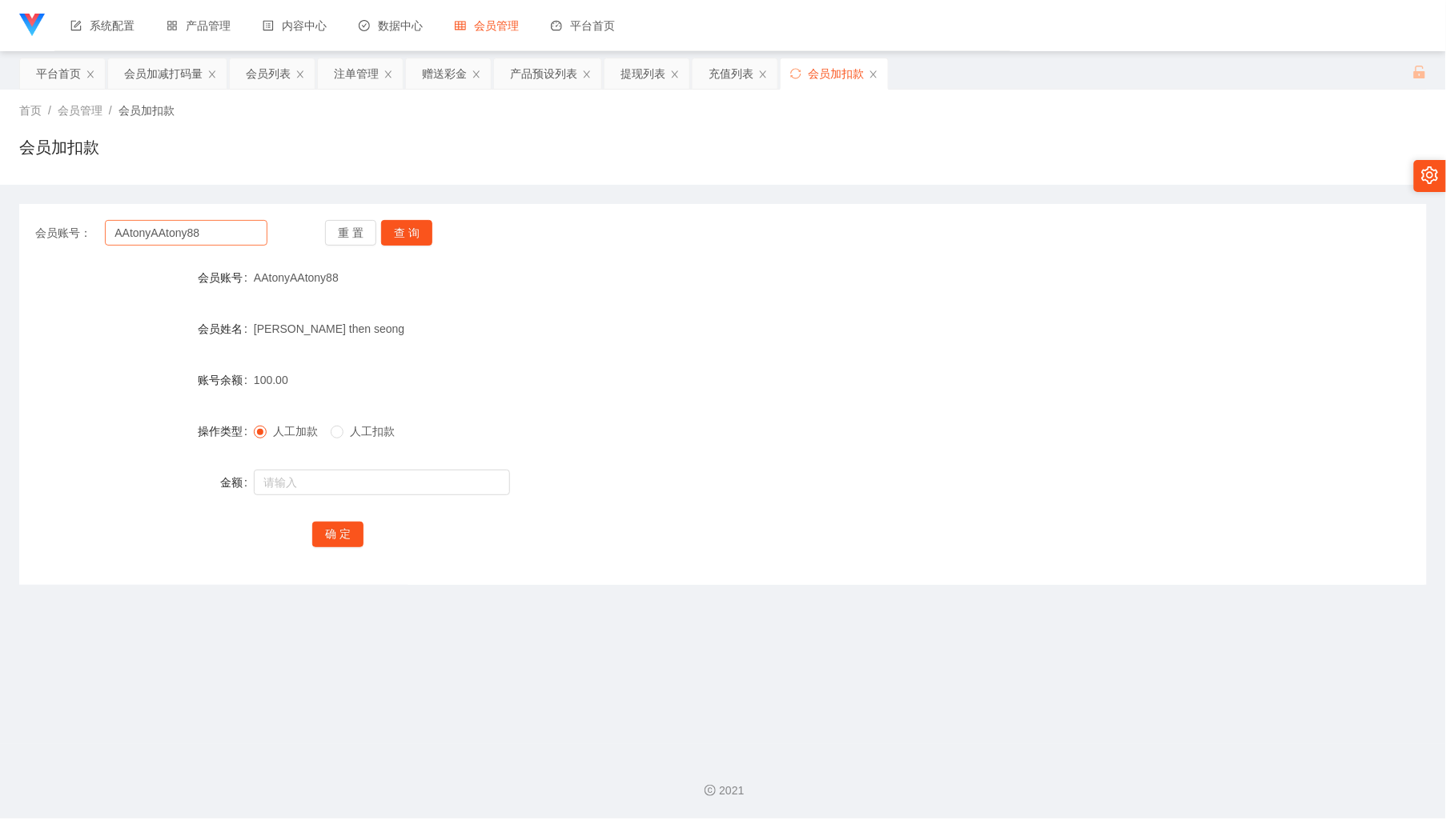
drag, startPoint x: 199, startPoint y: 215, endPoint x: 213, endPoint y: 225, distance: 17.2
click at [206, 221] on div "会员账号： AAtonyAAtony88 重 置 查 询 会员账号 AAtonyAAtony88 会员姓名 [PERSON_NAME] then seong …" at bounding box center [723, 395] width 1407 height 381
click at [229, 228] on input "AAtonyAAtony88" at bounding box center [185, 232] width 161 height 25
paste input "ds18"
type input "ds1888"
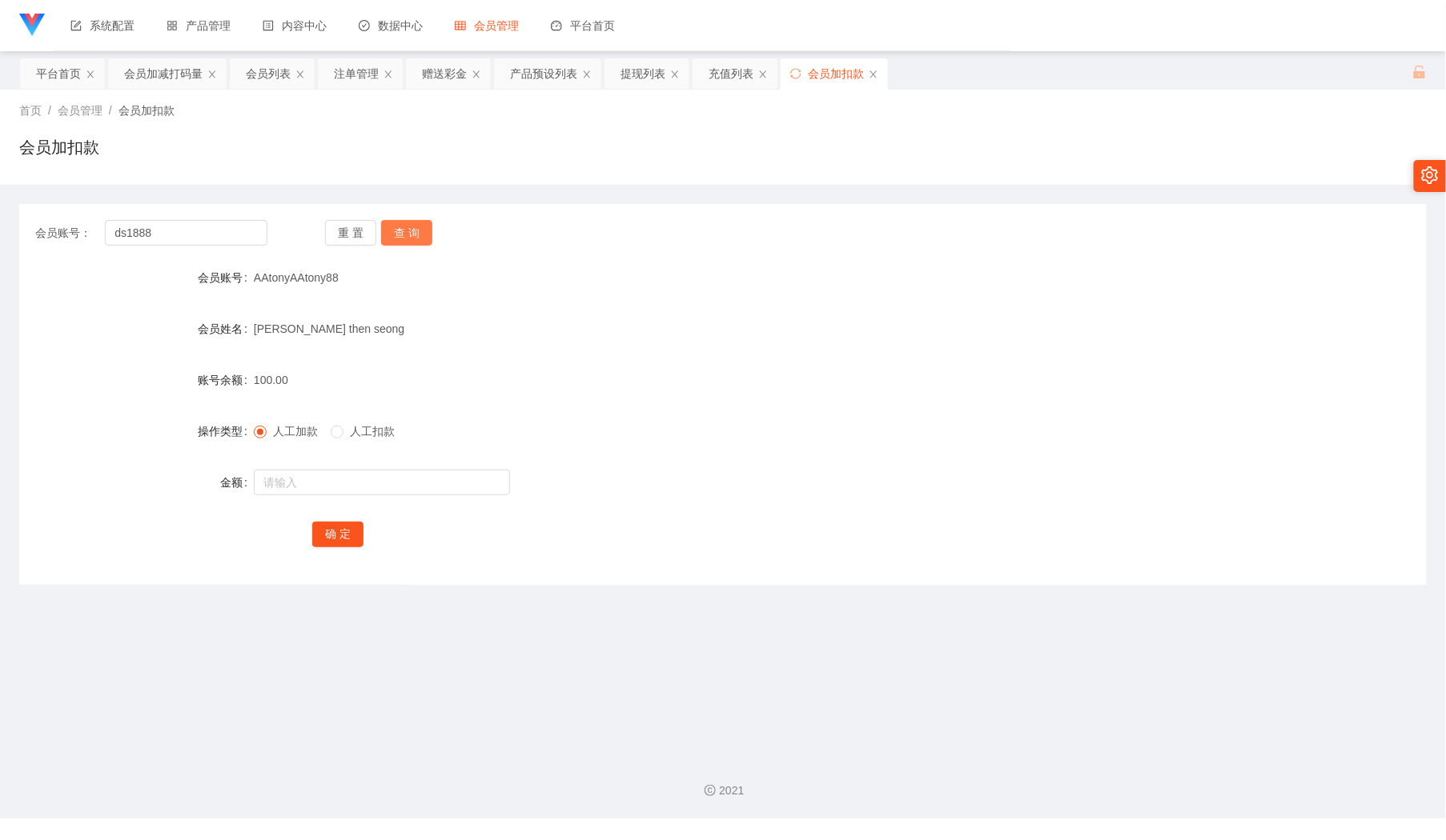
drag, startPoint x: 405, startPoint y: 235, endPoint x: 389, endPoint y: 299, distance: 66.0
click at [405, 235] on button "查 询" at bounding box center [406, 232] width 51 height 25
click at [327, 484] on input "text" at bounding box center [382, 483] width 256 height 25
type input "100"
click at [340, 535] on button "确 定" at bounding box center [338, 534] width 51 height 25
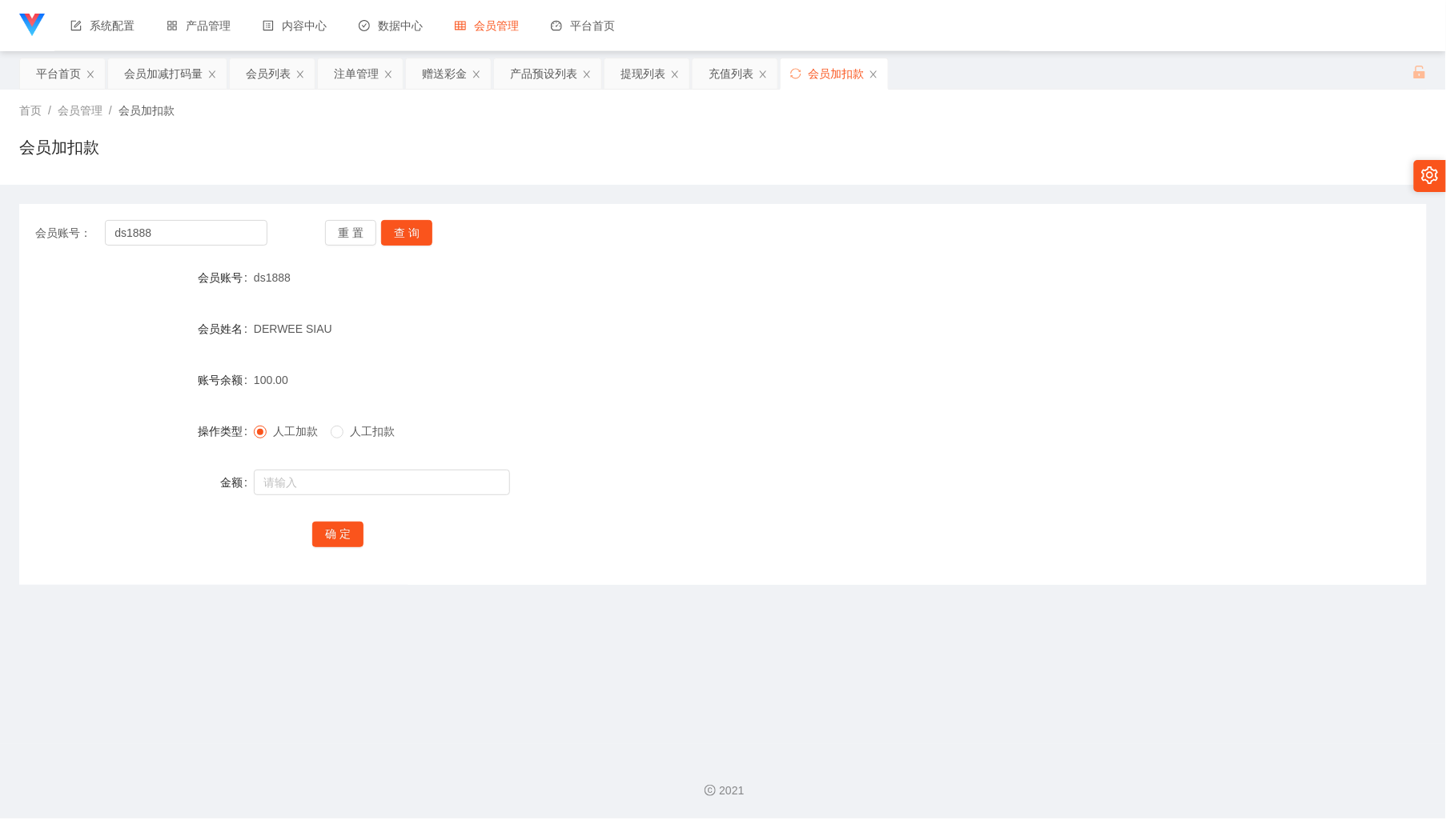
click at [1268, 283] on div "会员账号 ds1888" at bounding box center [723, 277] width 1407 height 32
click at [166, 71] on div "会员加减打码量" at bounding box center [163, 73] width 78 height 30
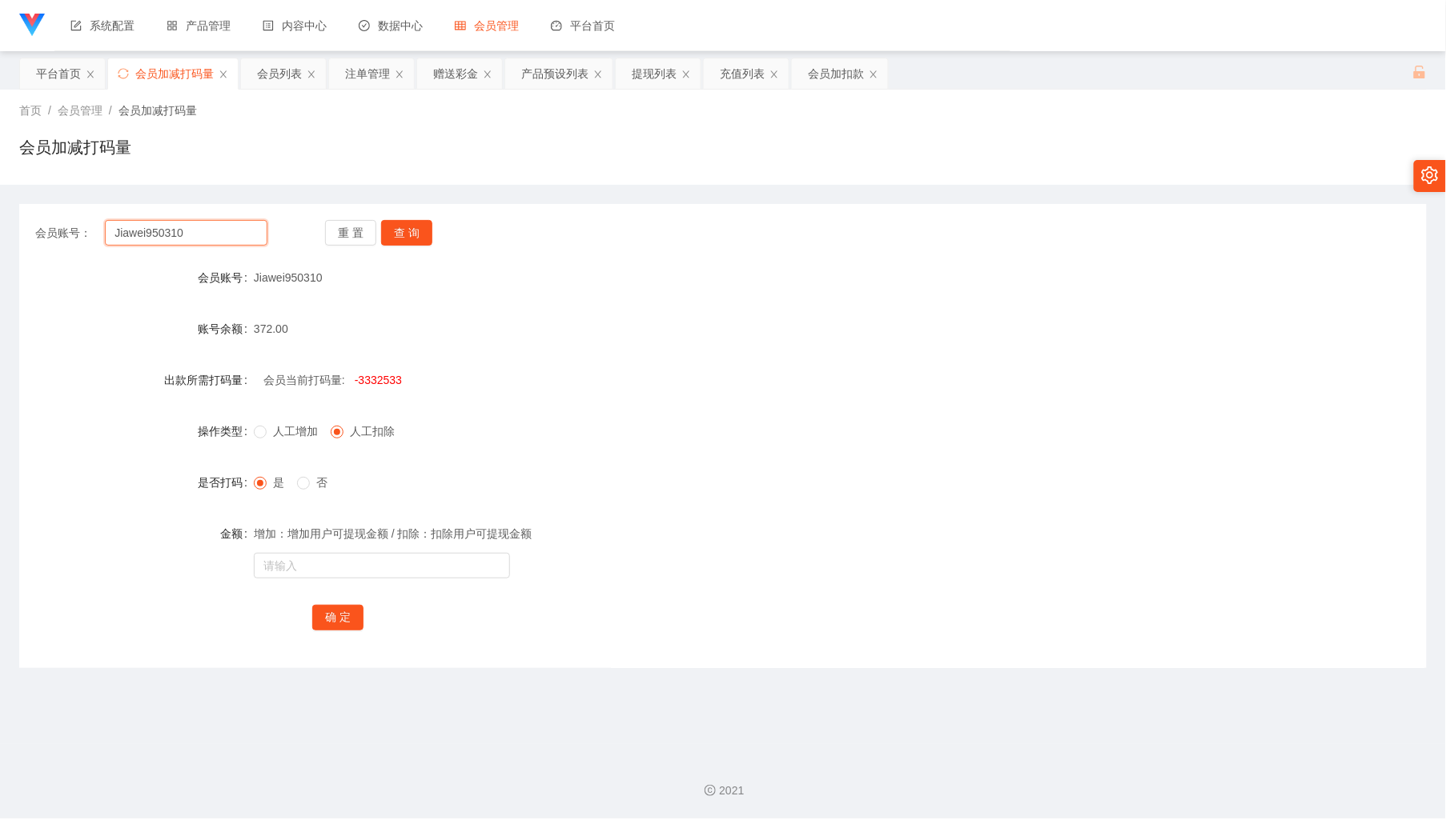
drag, startPoint x: 216, startPoint y: 237, endPoint x: 340, endPoint y: 250, distance: 124.7
click at [215, 237] on input "Jiawei950310" at bounding box center [185, 232] width 161 height 25
paste input "ds1888"
type input "ds1888"
click at [394, 241] on button "查 询" at bounding box center [406, 232] width 51 height 25
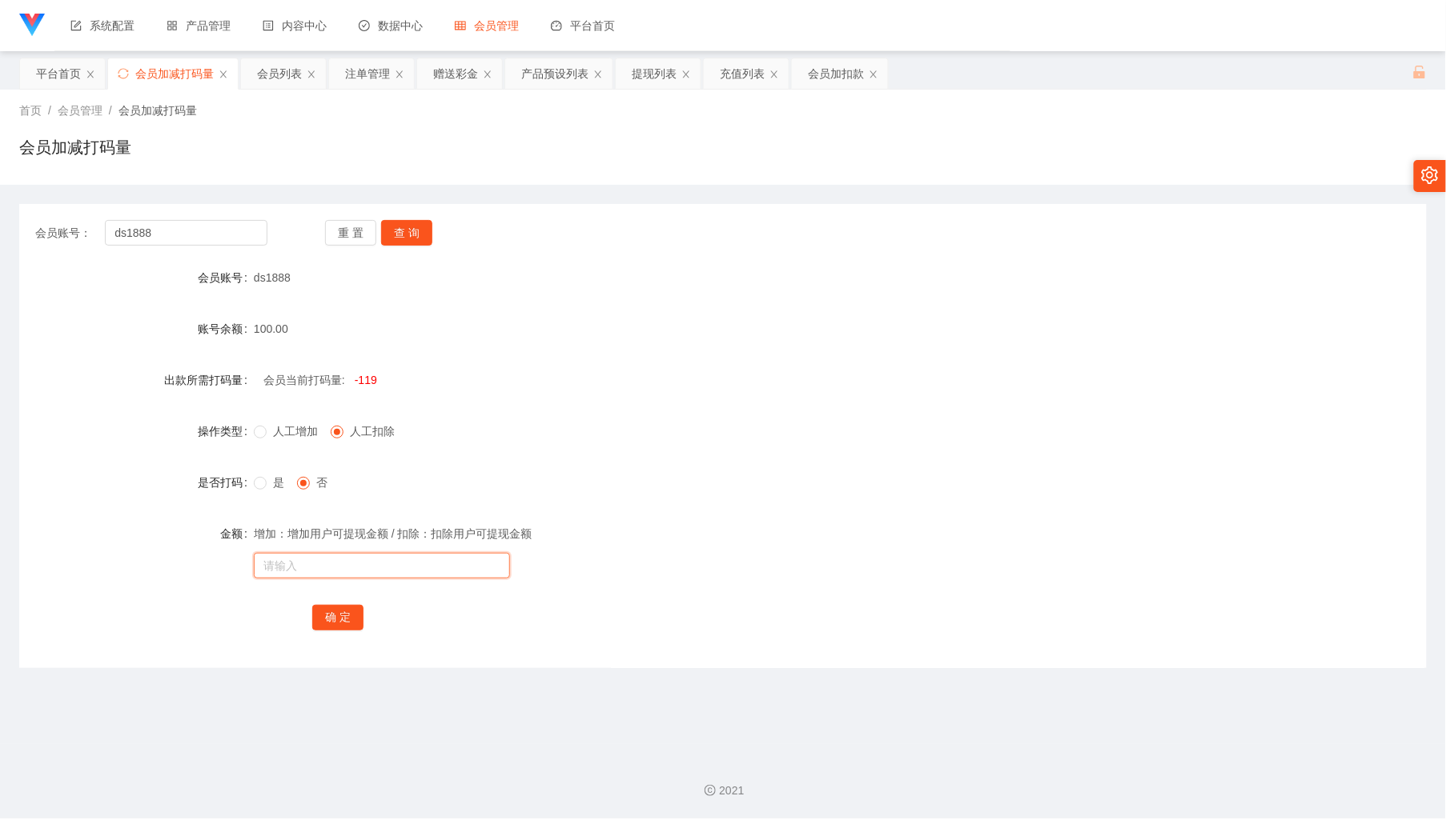
click at [351, 567] on input "text" at bounding box center [382, 566] width 256 height 25
type input "333333333"
click at [273, 483] on span "是" at bounding box center [278, 482] width 24 height 13
click at [250, 486] on label "是否打码" at bounding box center [225, 482] width 56 height 13
click at [343, 615] on button "确 定" at bounding box center [338, 617] width 51 height 25
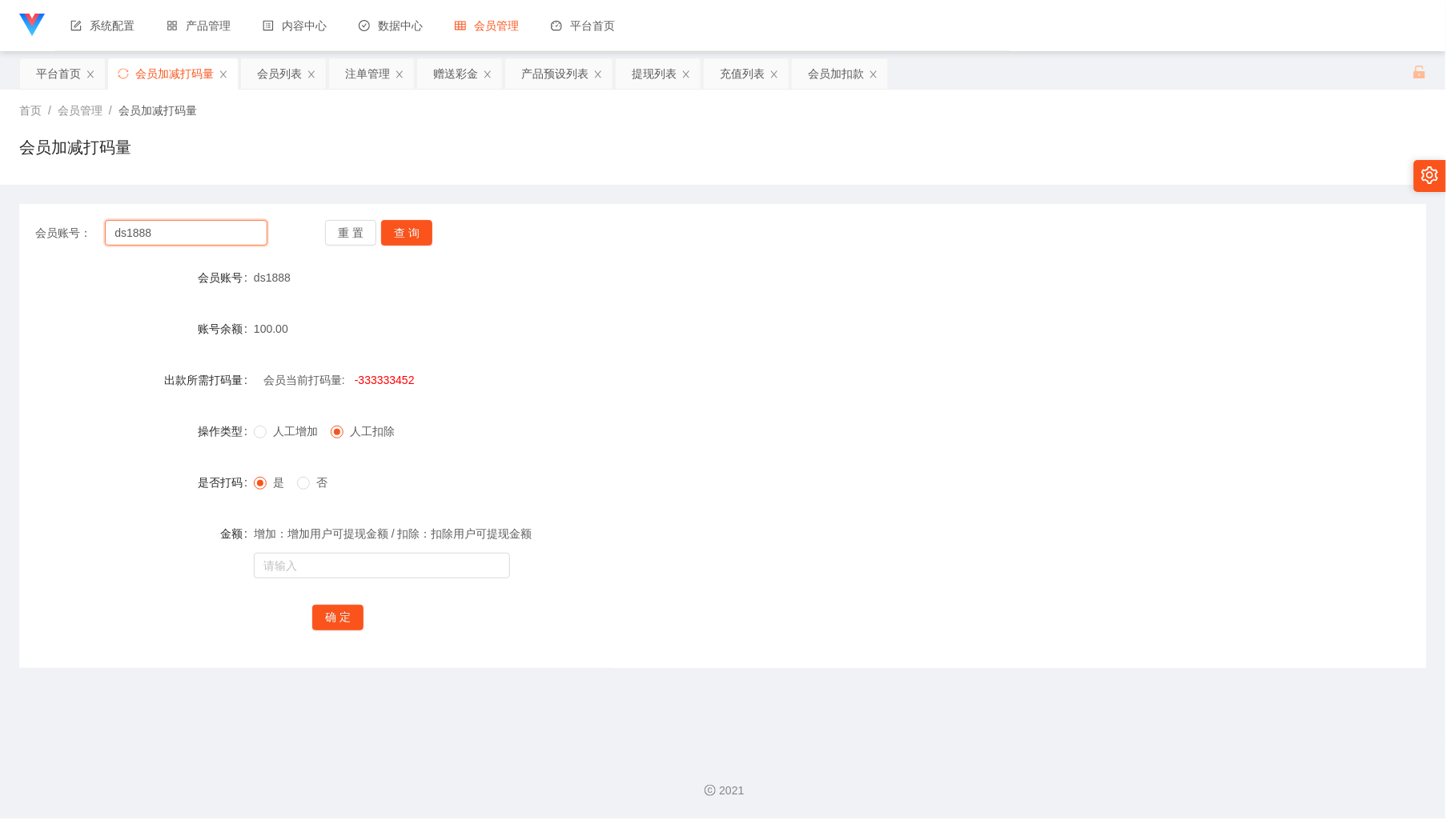
click at [191, 238] on input "ds1888" at bounding box center [185, 232] width 161 height 25
paste input "Liawlcjoe"
type input "Liawlcjoe"
drag, startPoint x: 414, startPoint y: 212, endPoint x: 409, endPoint y: 221, distance: 10.3
click at [414, 215] on div "会员账号： Liawlcjoe 重 置 查 询 会员账号 ds1888 账号余额 100.00 出款所需打码量 会员当前打码量: -333333452 操作类…" at bounding box center [723, 436] width 1407 height 464
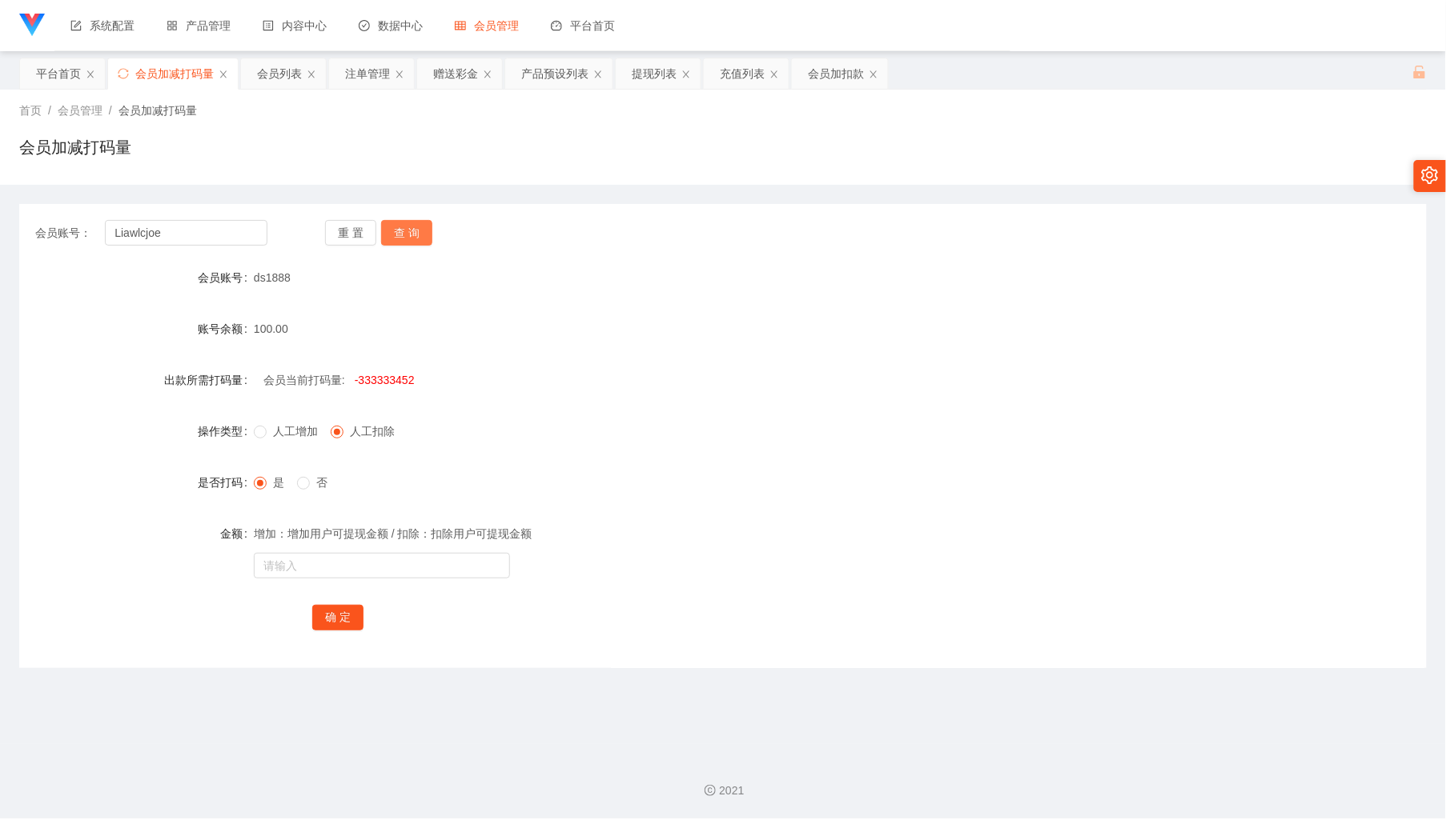
click at [409, 226] on button "查 询" at bounding box center [406, 232] width 51 height 25
click at [366, 562] on input "text" at bounding box center [382, 566] width 256 height 25
type input "3333333"
drag, startPoint x: 334, startPoint y: 625, endPoint x: 365, endPoint y: 609, distance: 34.9
click at [339, 622] on button "确 定" at bounding box center [338, 617] width 51 height 25
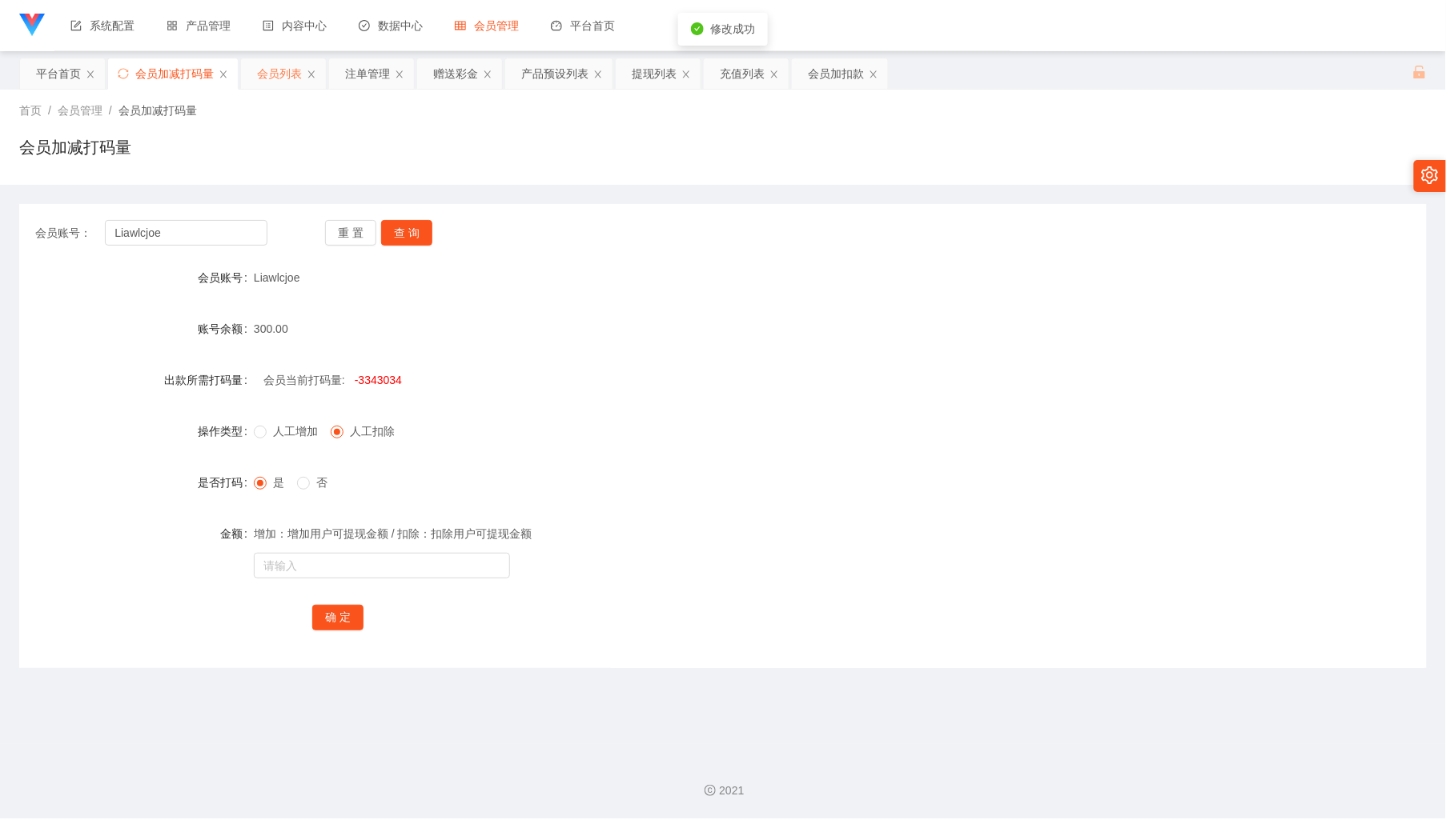
click at [264, 65] on div "会员列表" at bounding box center [279, 73] width 45 height 30
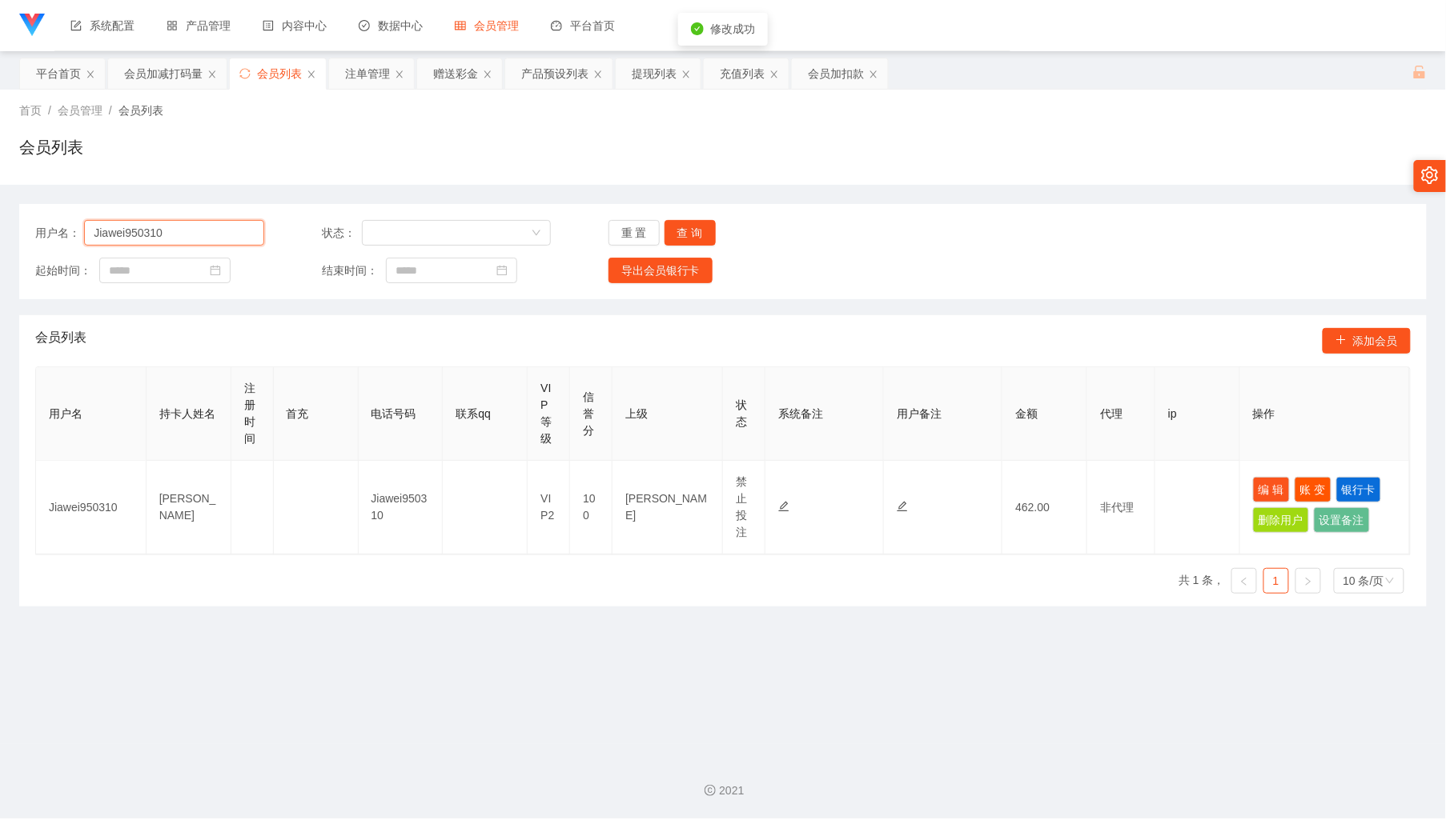
click at [192, 223] on input "Jiawei950310" at bounding box center [174, 232] width 180 height 25
paste input "Liawlcjoe"
type input "Liawlcjoe"
drag, startPoint x: 692, startPoint y: 226, endPoint x: 724, endPoint y: 244, distance: 36.7
click at [693, 226] on button "查 询" at bounding box center [690, 232] width 51 height 25
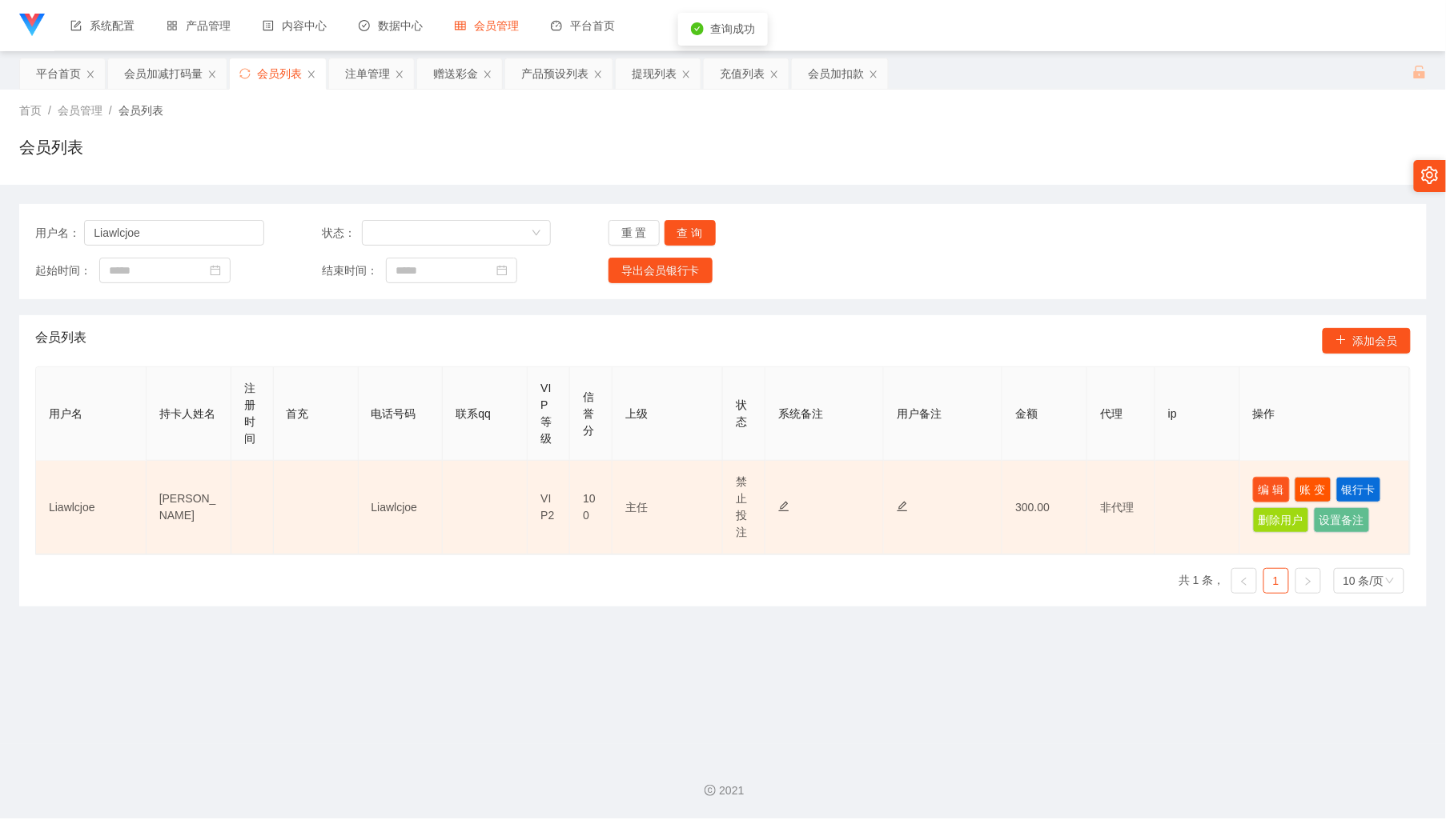
drag, startPoint x: 1243, startPoint y: 475, endPoint x: 1255, endPoint y: 484, distance: 15.0
click at [1243, 476] on td "编 辑 账 变 银行卡 删除用户 设置备注" at bounding box center [1325, 508] width 170 height 94
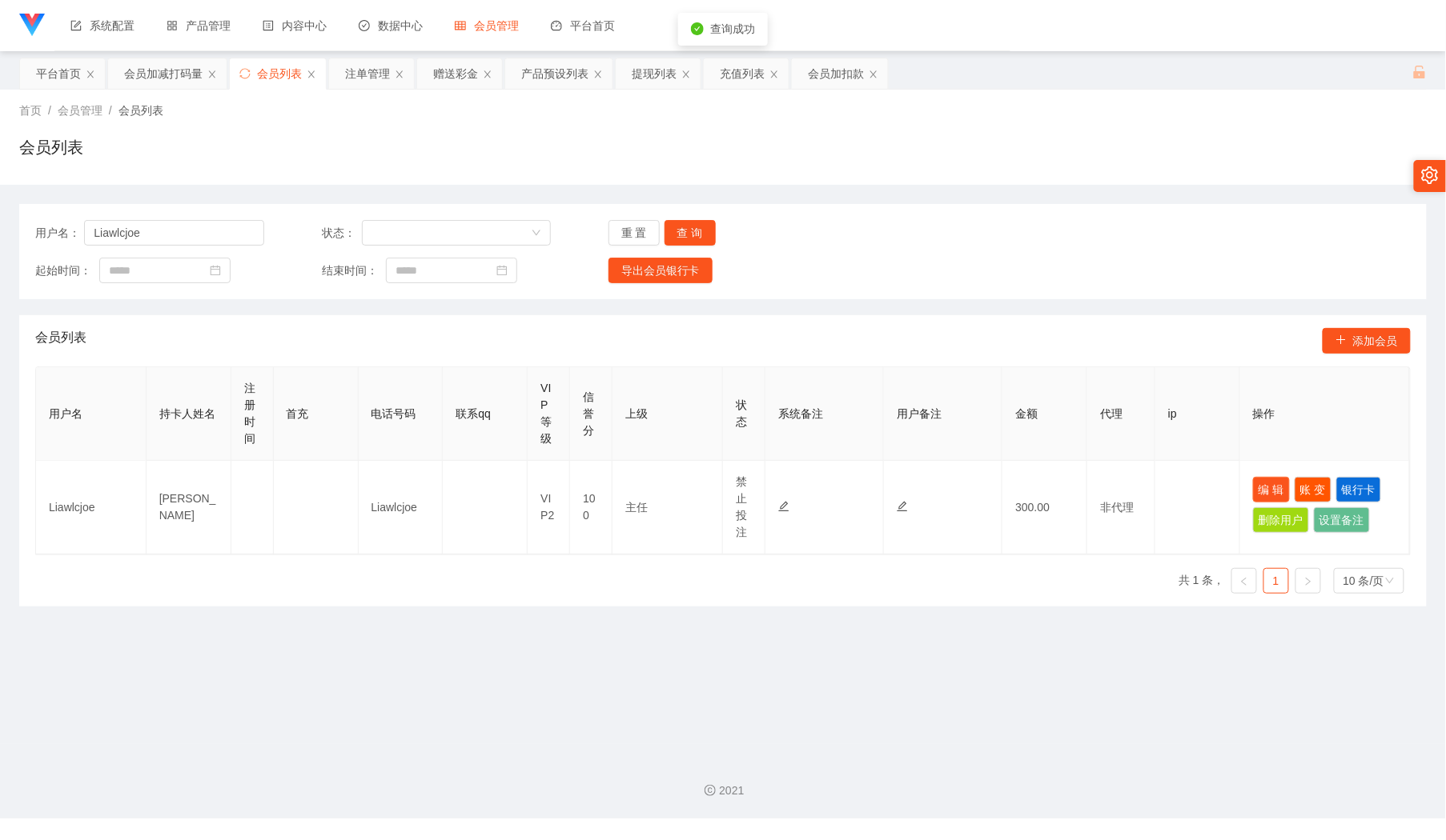
click at [1258, 484] on button "编 辑" at bounding box center [1271, 489] width 37 height 25
type input "Liawlcjoe"
type input "[PERSON_NAME]"
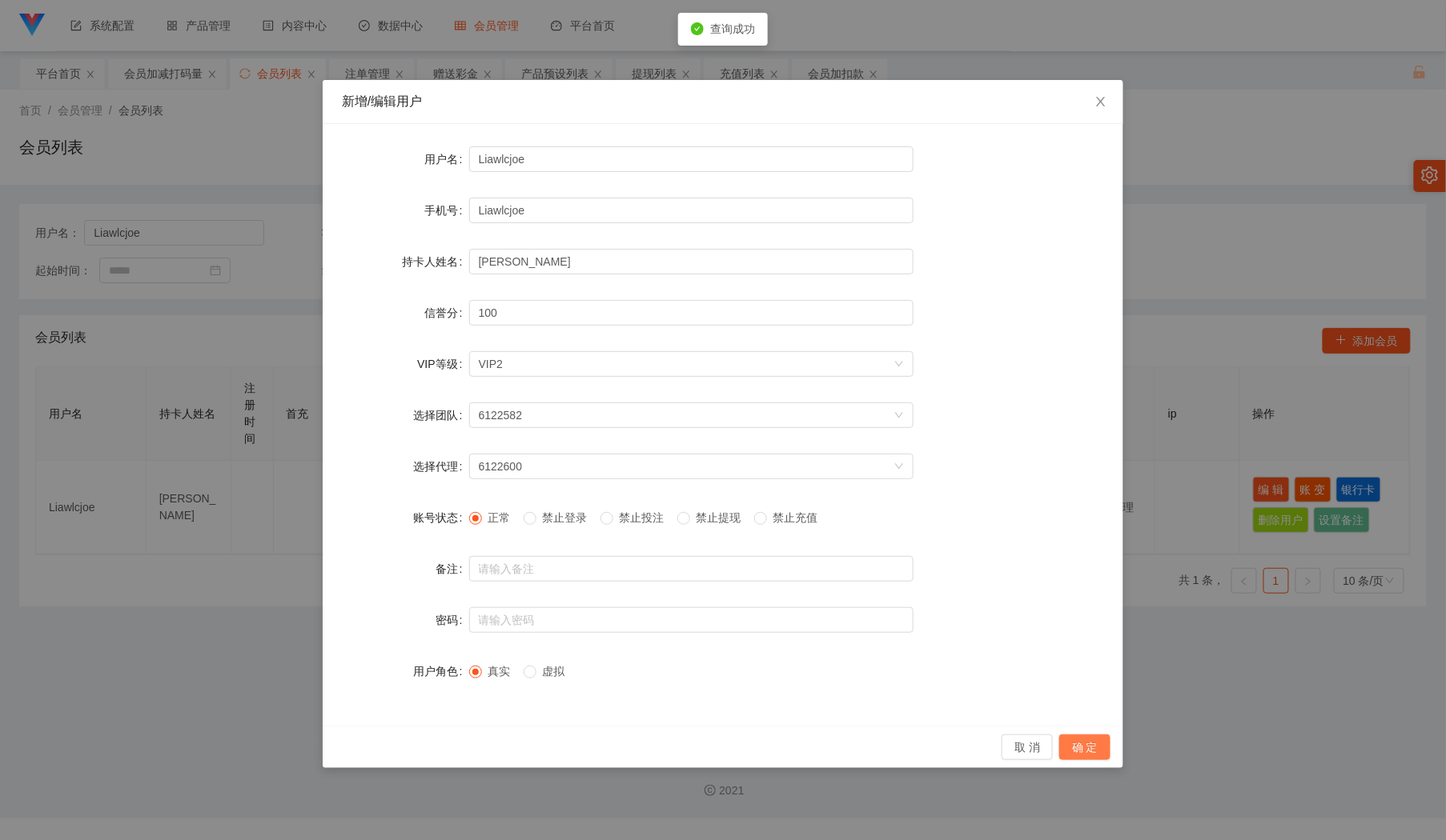
drag, startPoint x: 1083, startPoint y: 737, endPoint x: 1070, endPoint y: 730, distance: 14.8
click at [1080, 737] on button "确 定" at bounding box center [1084, 747] width 51 height 25
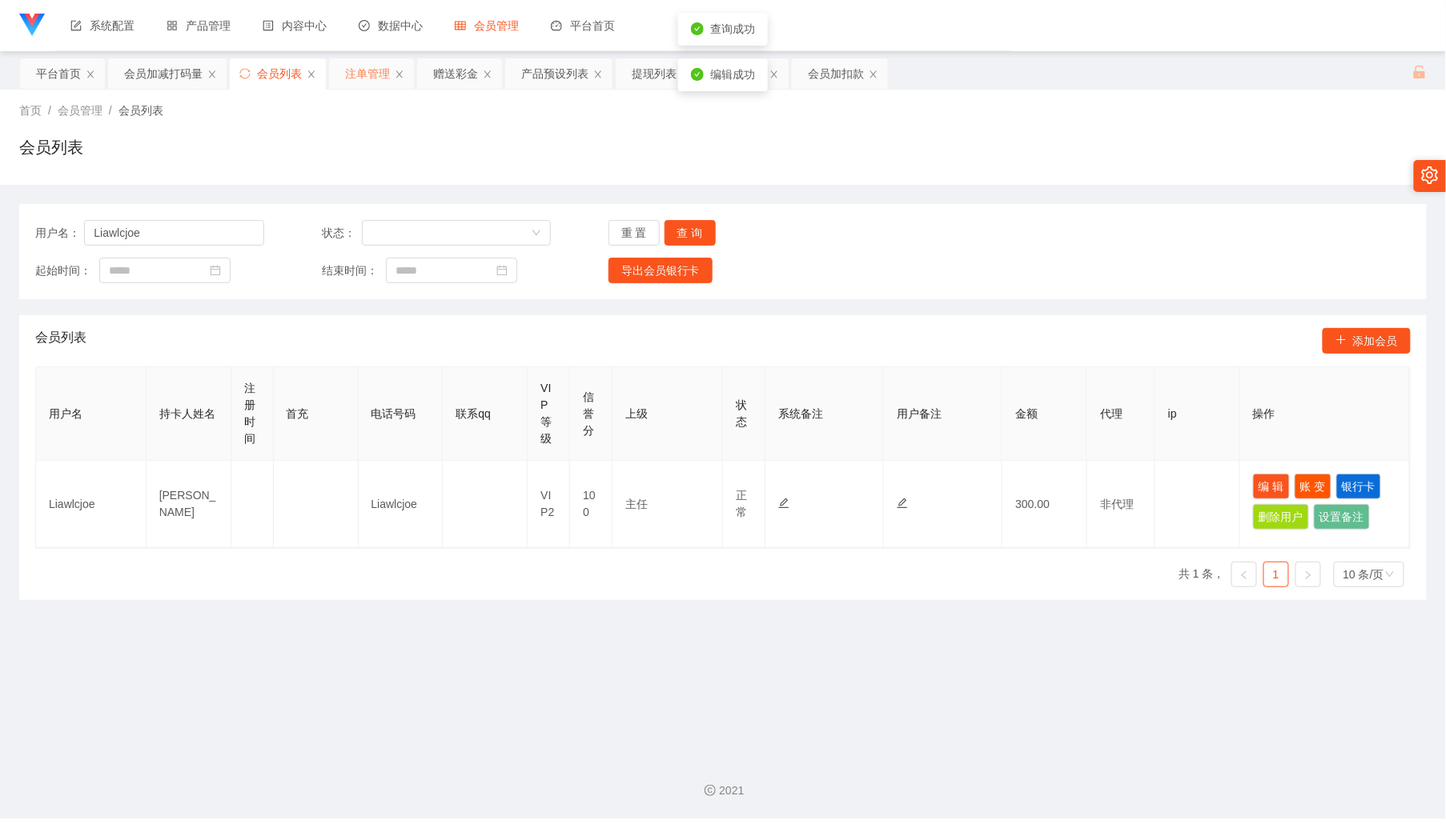
click at [350, 71] on div "注单管理" at bounding box center [367, 73] width 45 height 30
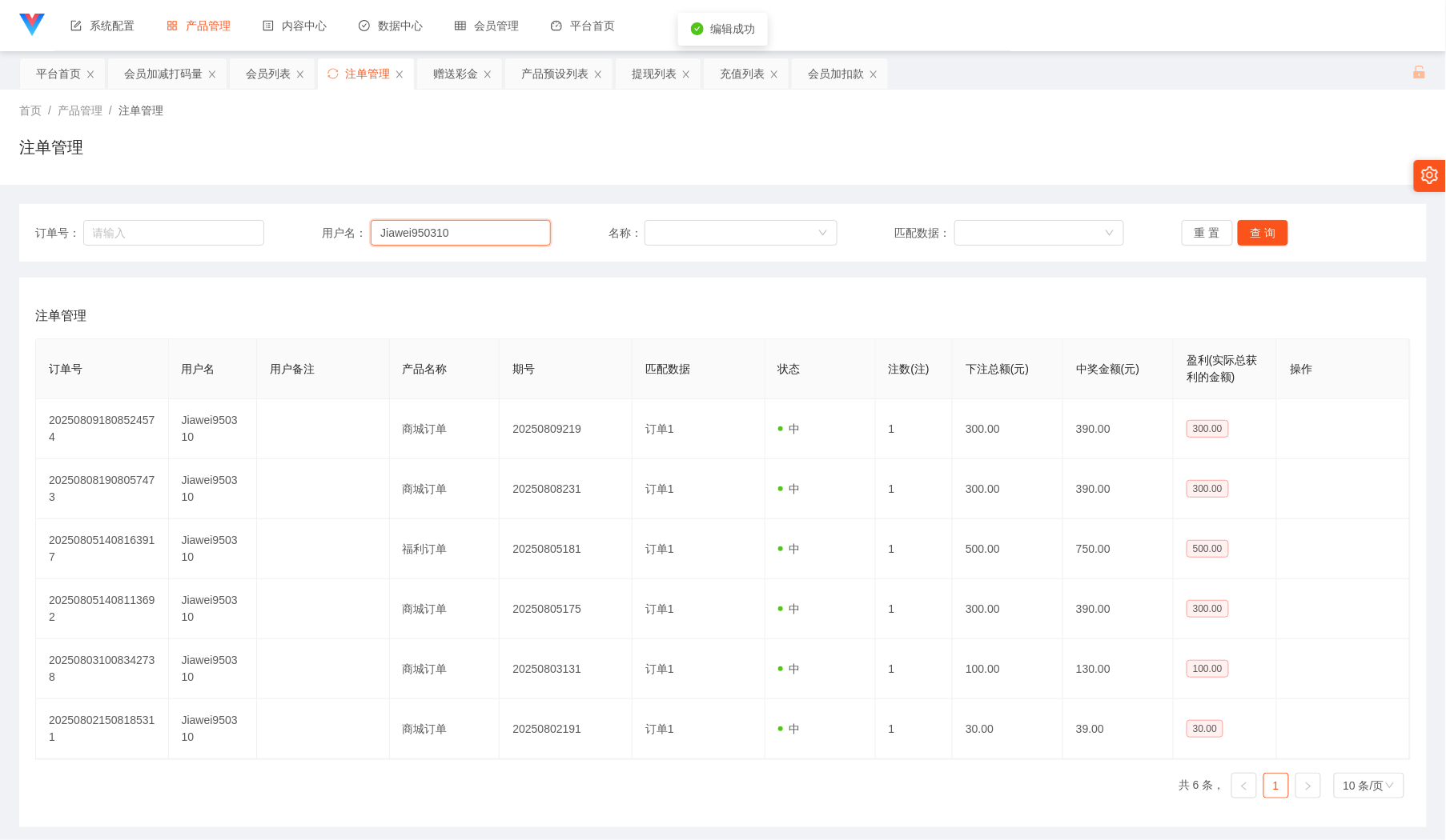
click at [477, 224] on input "Jiawei950310" at bounding box center [460, 232] width 180 height 25
paste input "Liawlcjoe"
type input "Liawlcjoe"
click at [1265, 233] on button "查 询" at bounding box center [1263, 232] width 51 height 25
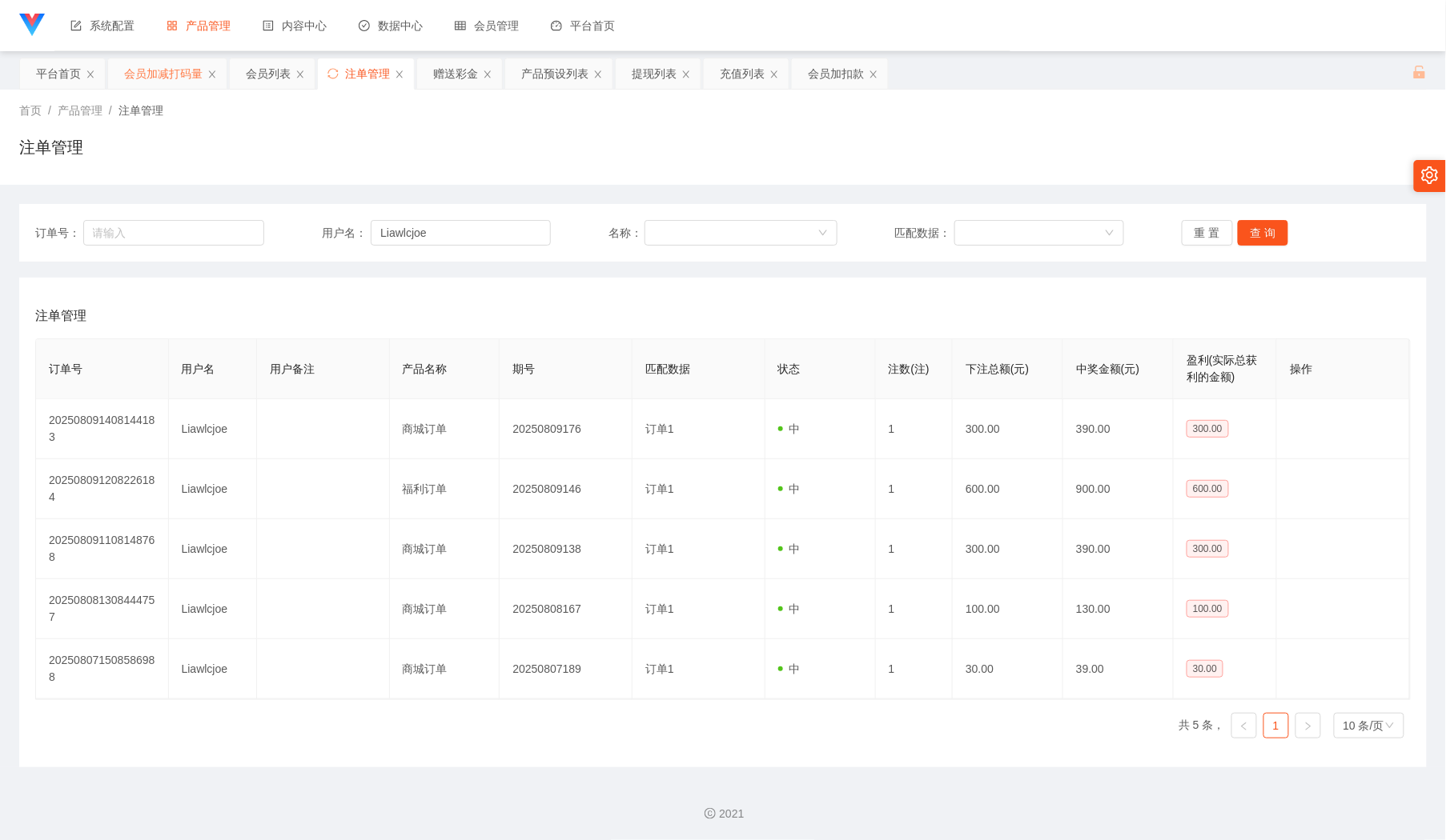
click at [168, 74] on div "会员加减打码量" at bounding box center [163, 73] width 78 height 30
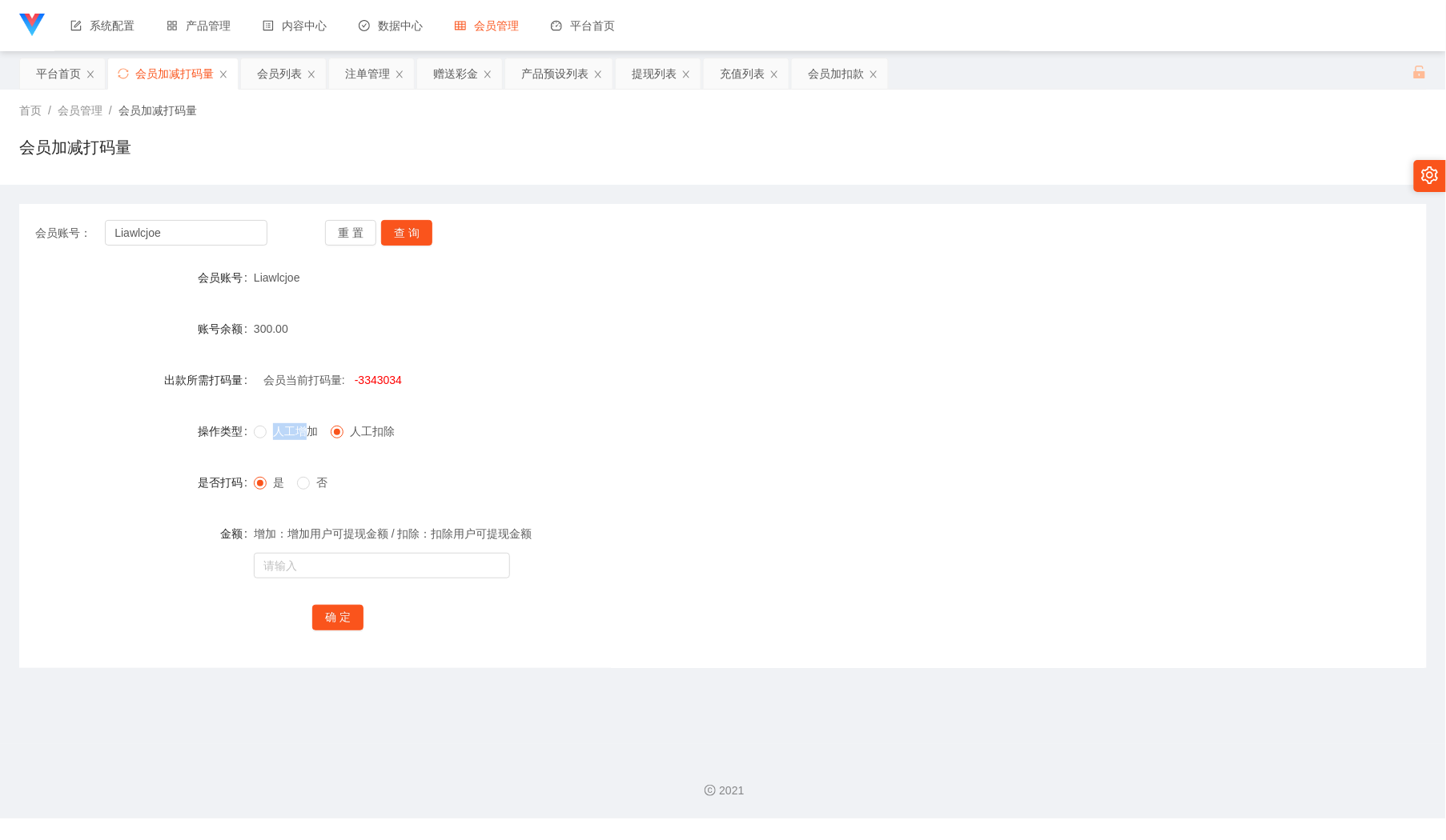
drag, startPoint x: 296, startPoint y: 421, endPoint x: 286, endPoint y: 439, distance: 20.6
click at [288, 436] on div "人工增加 人工扣除" at bounding box center [664, 431] width 822 height 32
click at [285, 442] on div "人工增加 人工扣除" at bounding box center [664, 431] width 822 height 32
click at [286, 429] on span "人工增加" at bounding box center [295, 431] width 58 height 13
click at [369, 561] on input "text" at bounding box center [382, 566] width 256 height 25
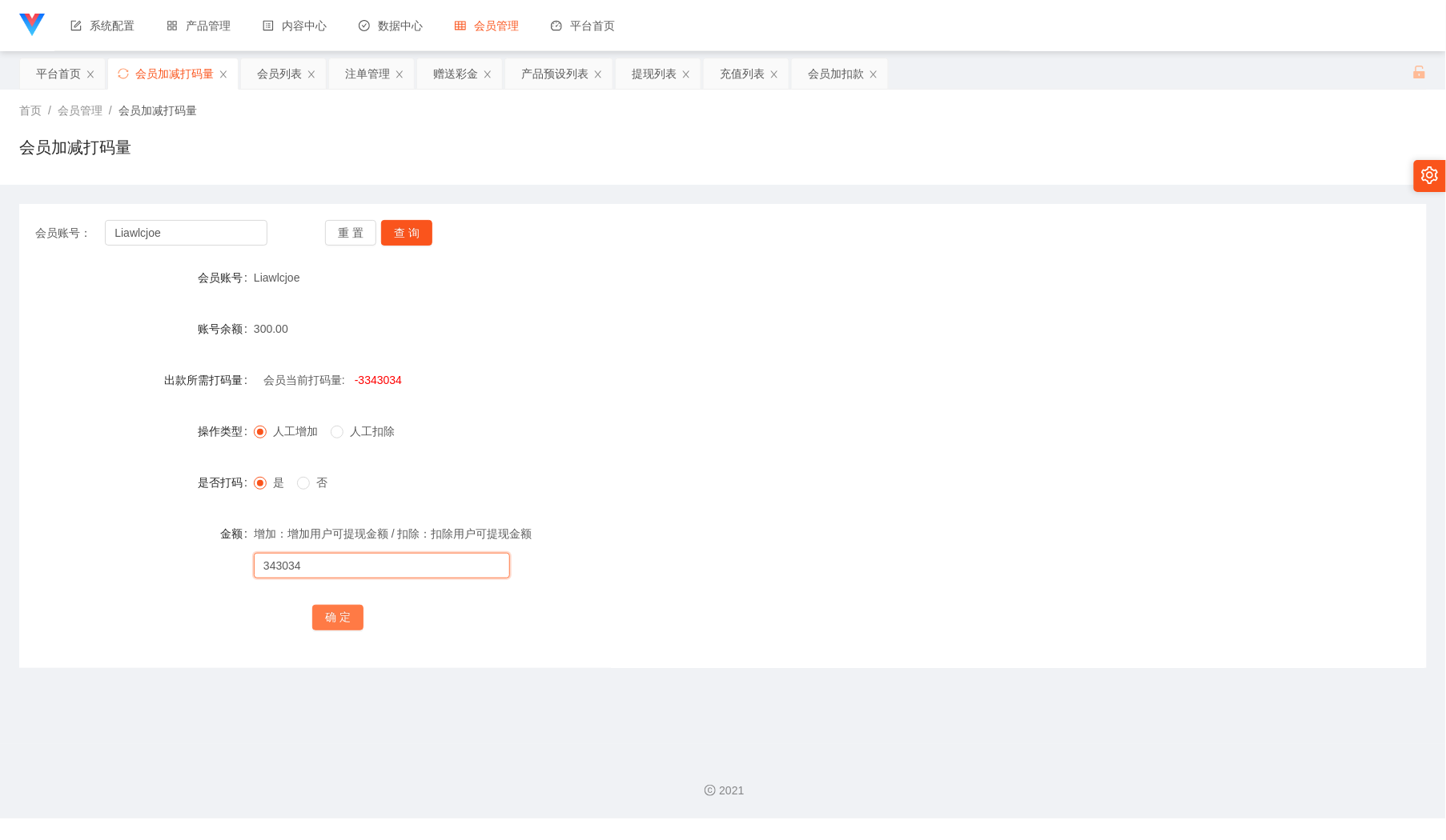
type input "343034"
click at [328, 627] on button "确 定" at bounding box center [338, 617] width 51 height 25
click at [274, 74] on div "会员列表" at bounding box center [279, 73] width 45 height 30
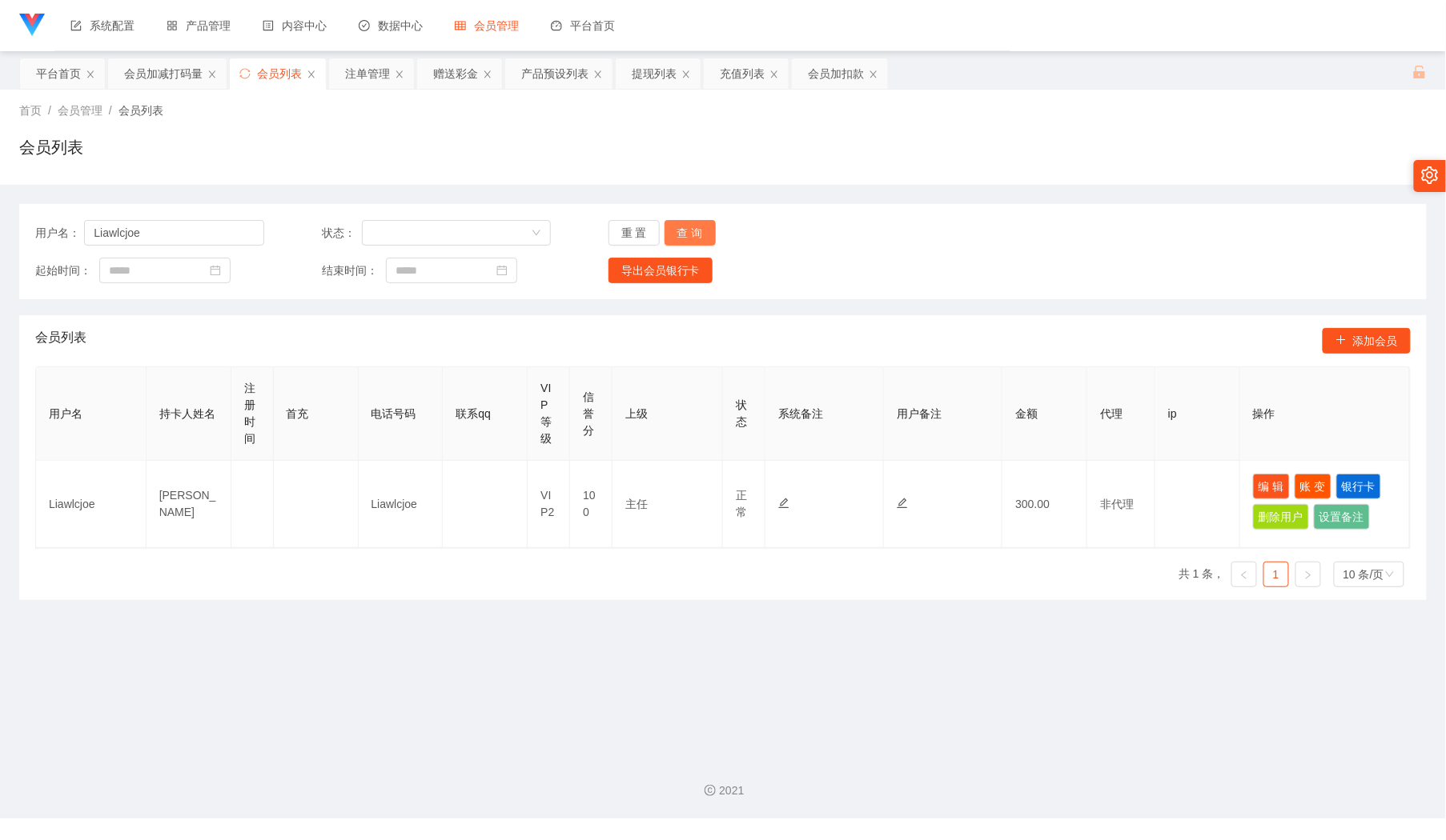
click at [689, 237] on button "查 询" at bounding box center [690, 232] width 51 height 25
drag, startPoint x: 46, startPoint y: 637, endPoint x: 489, endPoint y: 597, distance: 444.8
click at [55, 635] on main "关闭左侧 关闭右侧 关闭其它 刷新页面 平台首页 会员加减打码量 会员列表 注单管理 赠送彩金 产品预设列表 提现列表 充值列表 会员加扣款 首页 / 会员管…" at bounding box center [723, 397] width 1446 height 693
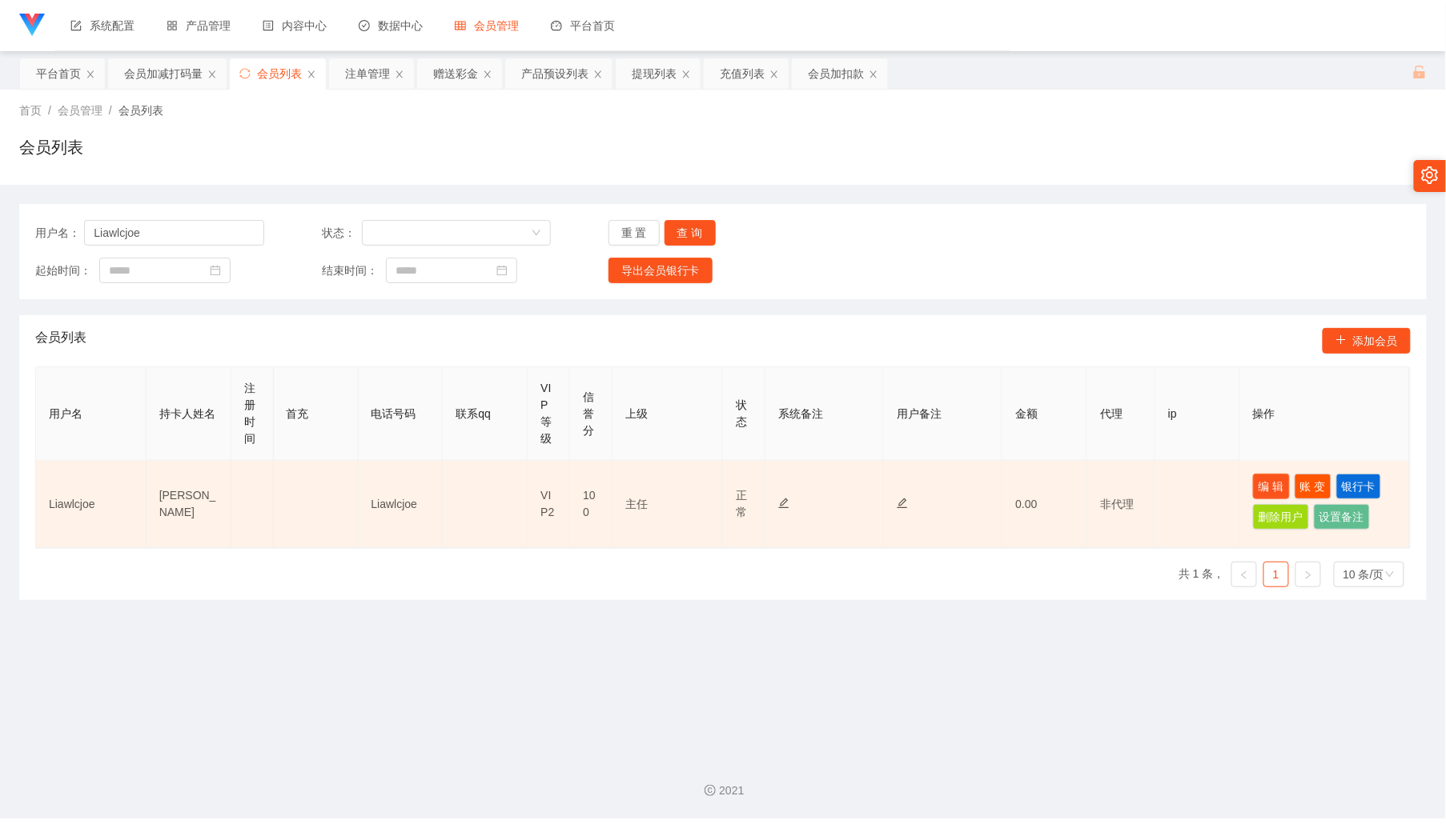
click at [1264, 481] on button "编 辑" at bounding box center [1271, 486] width 37 height 25
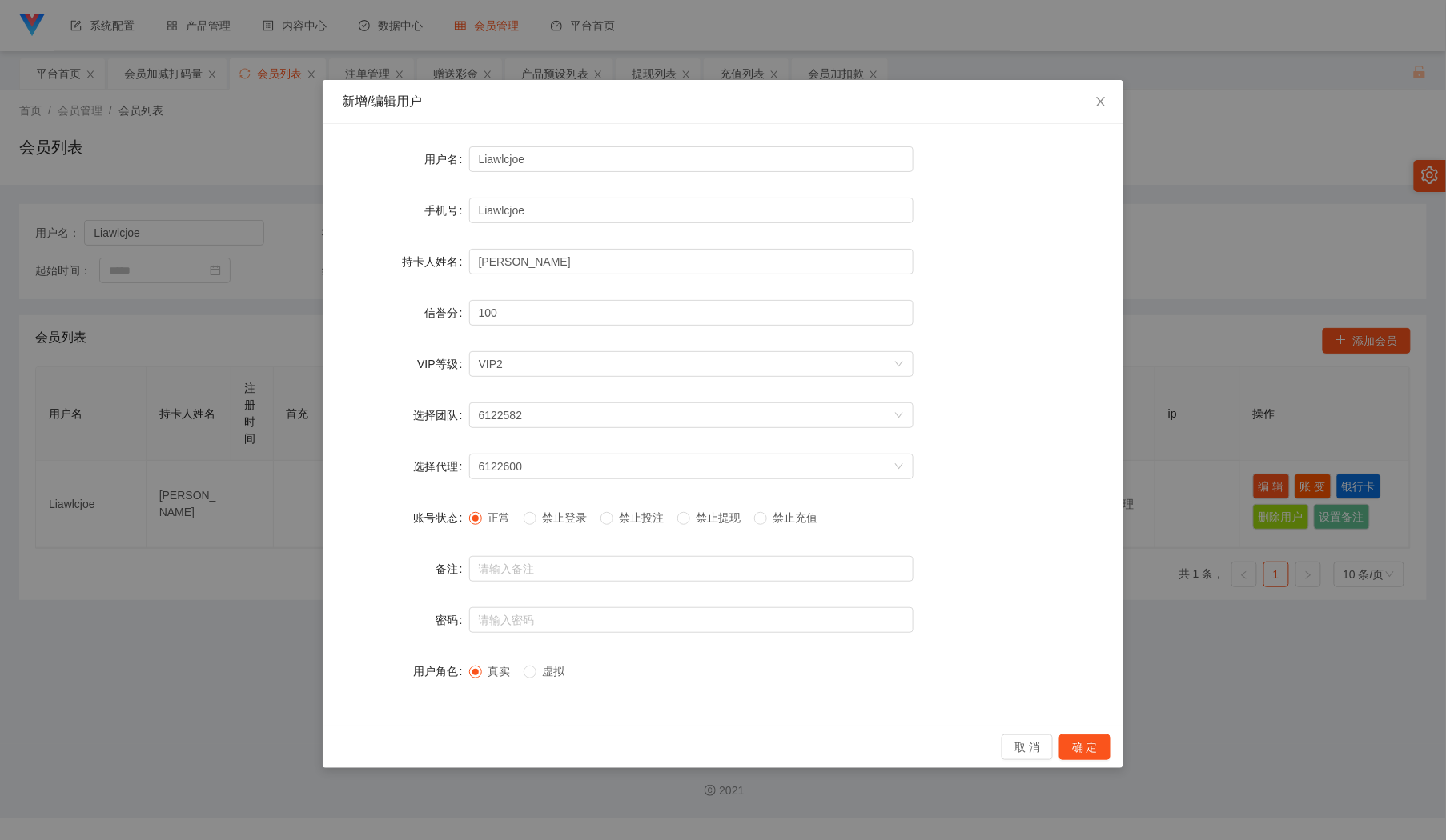
click at [649, 519] on span "禁止投注" at bounding box center [642, 518] width 58 height 13
drag, startPoint x: 1099, startPoint y: 746, endPoint x: 1231, endPoint y: 224, distance: 538.4
click at [1098, 746] on button "确 定" at bounding box center [1084, 747] width 51 height 25
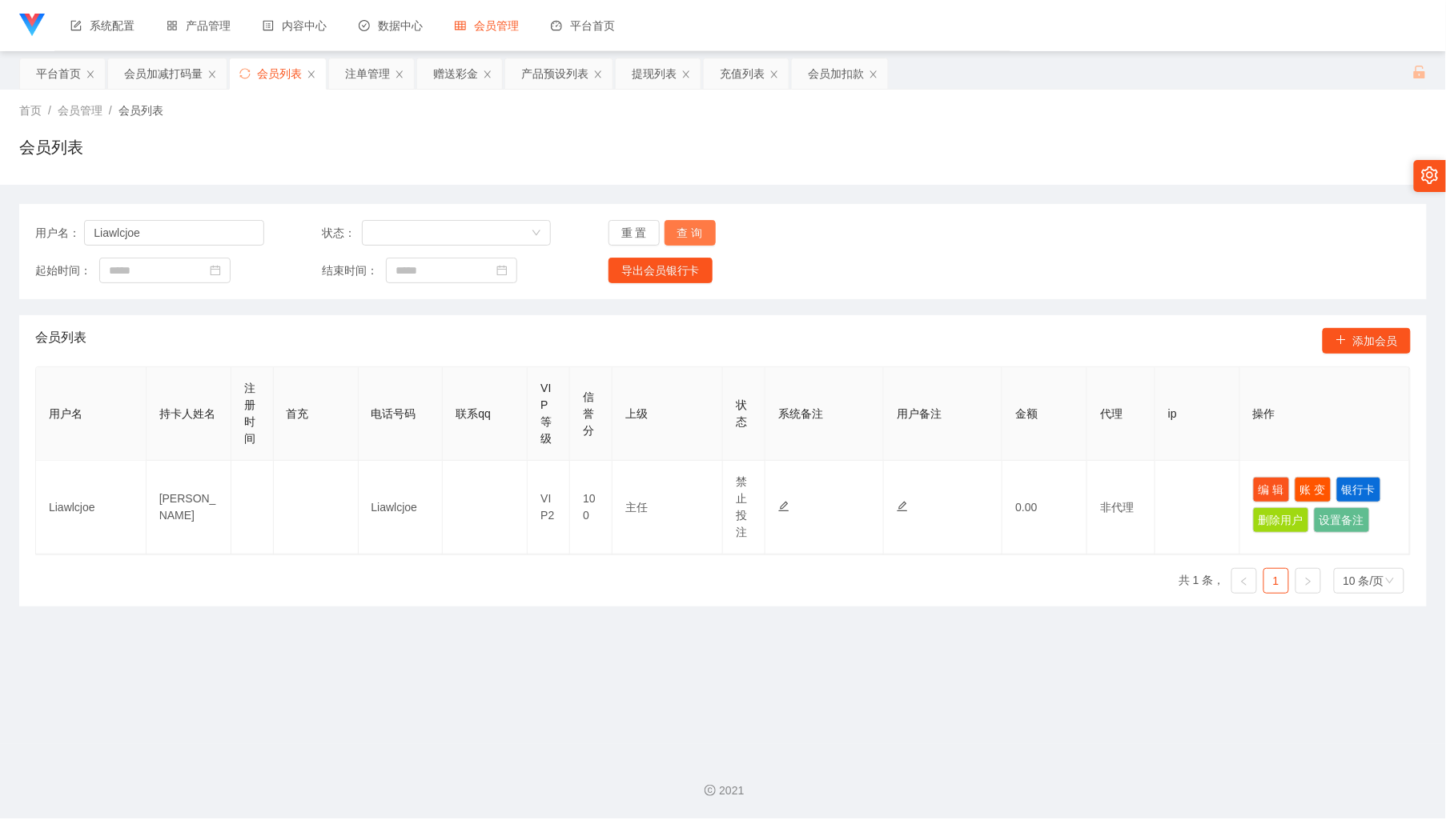
click at [693, 229] on button "查 询" at bounding box center [690, 232] width 51 height 25
click at [689, 223] on button "查 询" at bounding box center [690, 232] width 51 height 25
click at [692, 228] on button "查 询" at bounding box center [690, 232] width 51 height 25
click at [1265, 484] on button "编 辑" at bounding box center [1271, 489] width 37 height 25
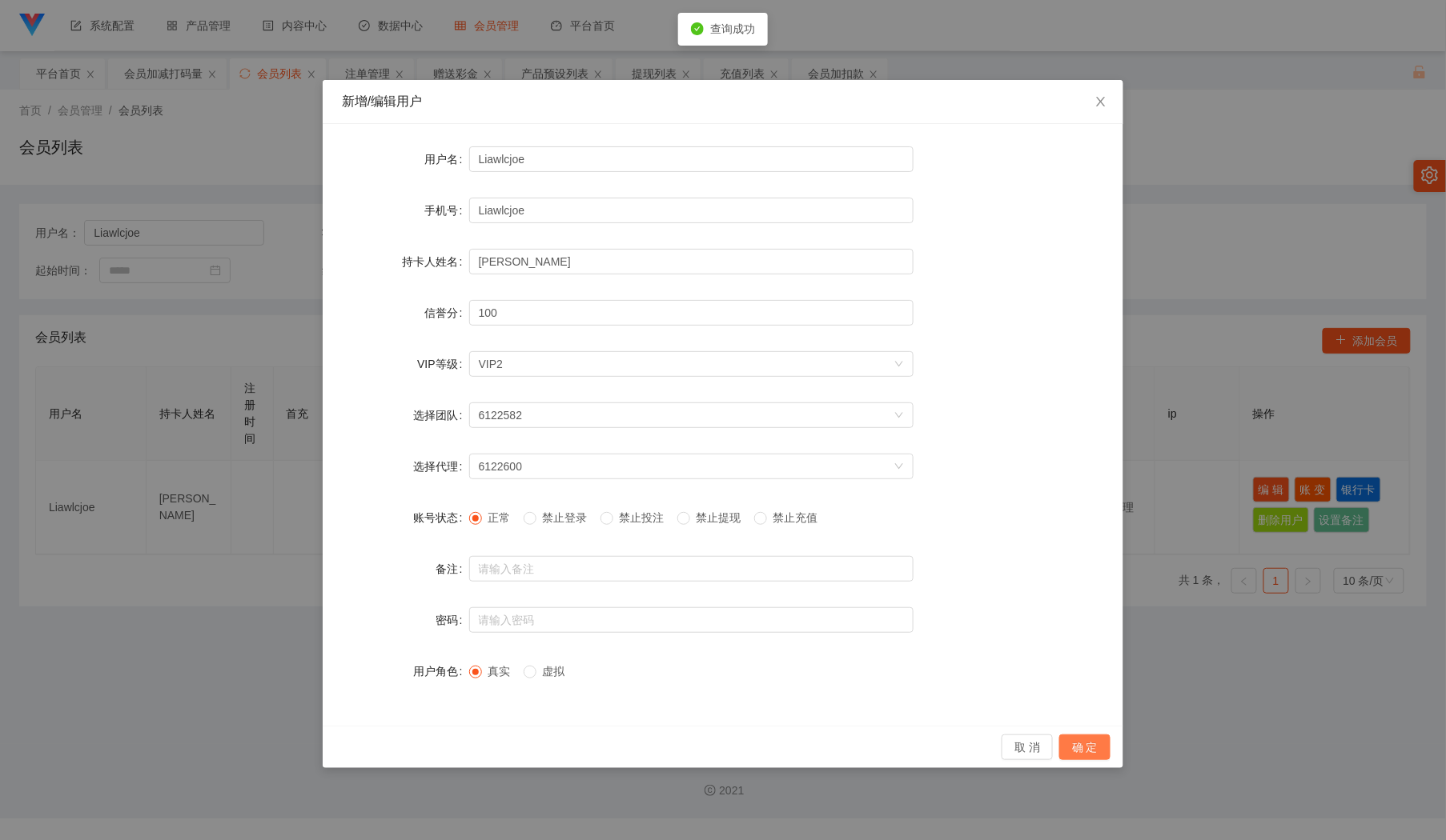
click at [1083, 744] on button "确 定" at bounding box center [1084, 747] width 51 height 25
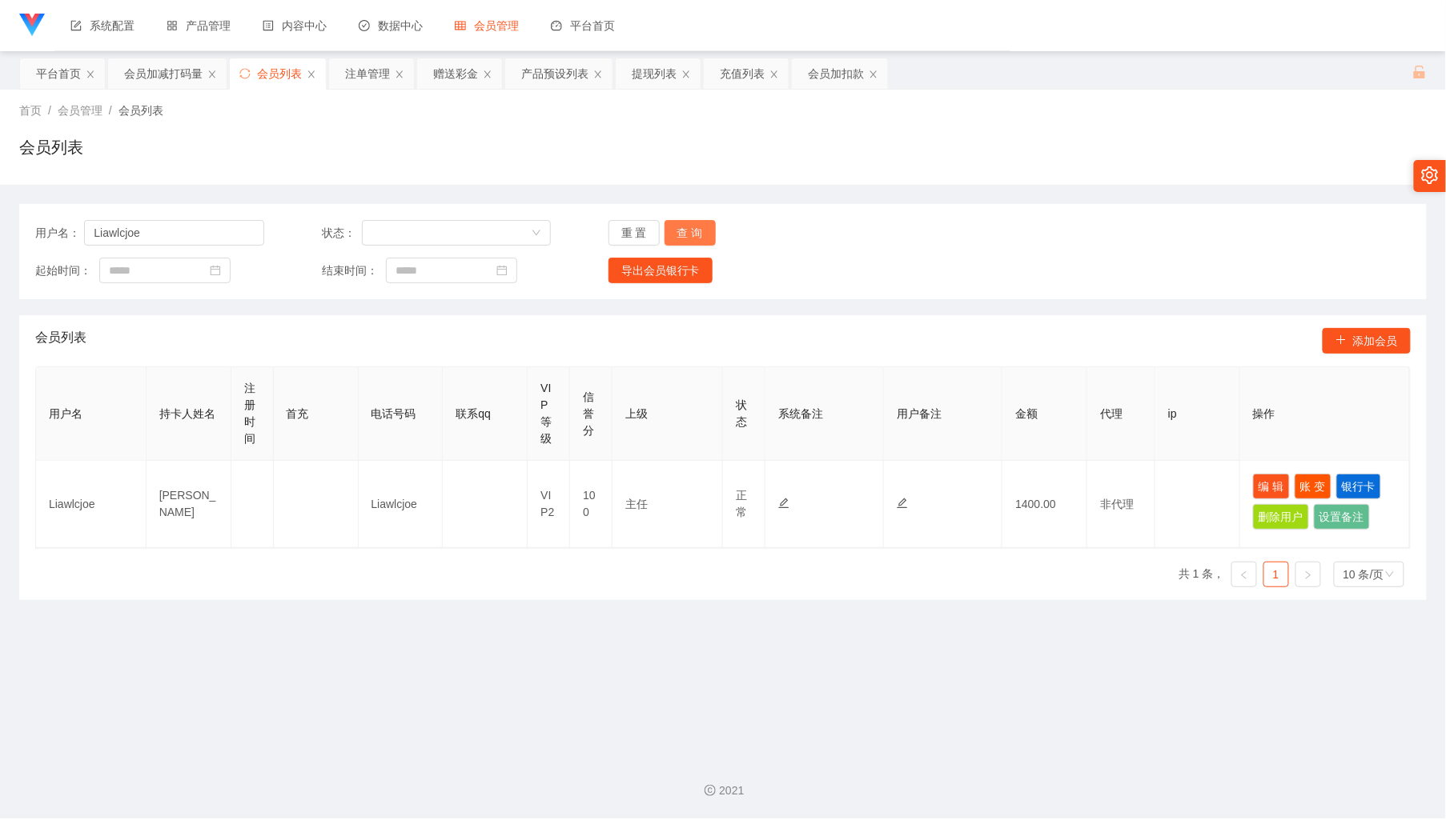
click at [690, 229] on button "查 询" at bounding box center [690, 232] width 51 height 25
click at [690, 229] on div "重 置 查 询" at bounding box center [723, 232] width 229 height 25
click at [690, 229] on button "查 询" at bounding box center [690, 232] width 51 height 25
click at [690, 229] on div "重 置 查 询" at bounding box center [723, 232] width 229 height 25
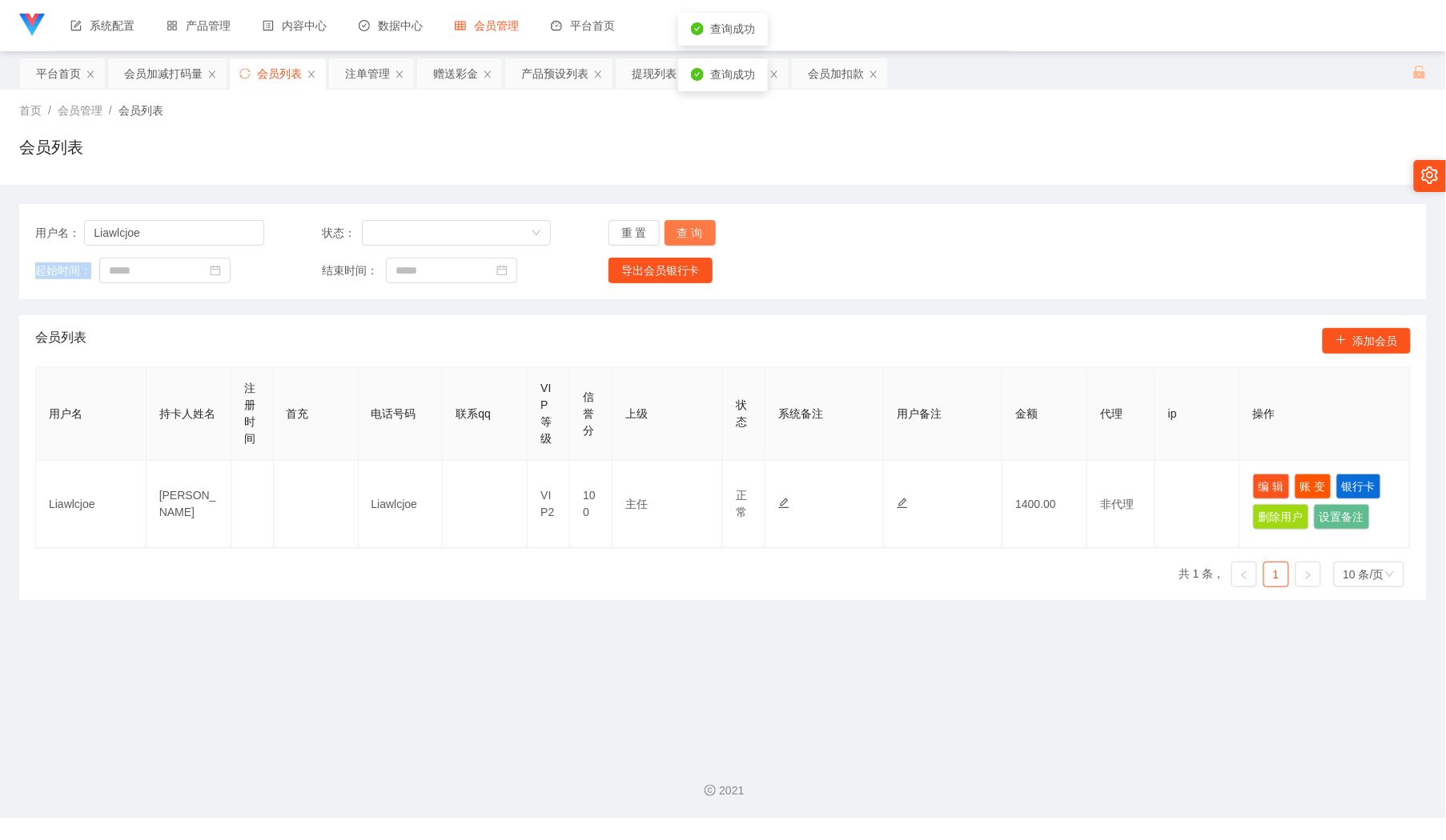
click at [690, 229] on button "查 询" at bounding box center [690, 232] width 51 height 25
click at [690, 229] on div "重 置 查 询" at bounding box center [723, 232] width 229 height 25
click at [690, 229] on button "查 询" at bounding box center [690, 232] width 51 height 25
click at [690, 229] on div "重 置 查 询" at bounding box center [723, 232] width 229 height 25
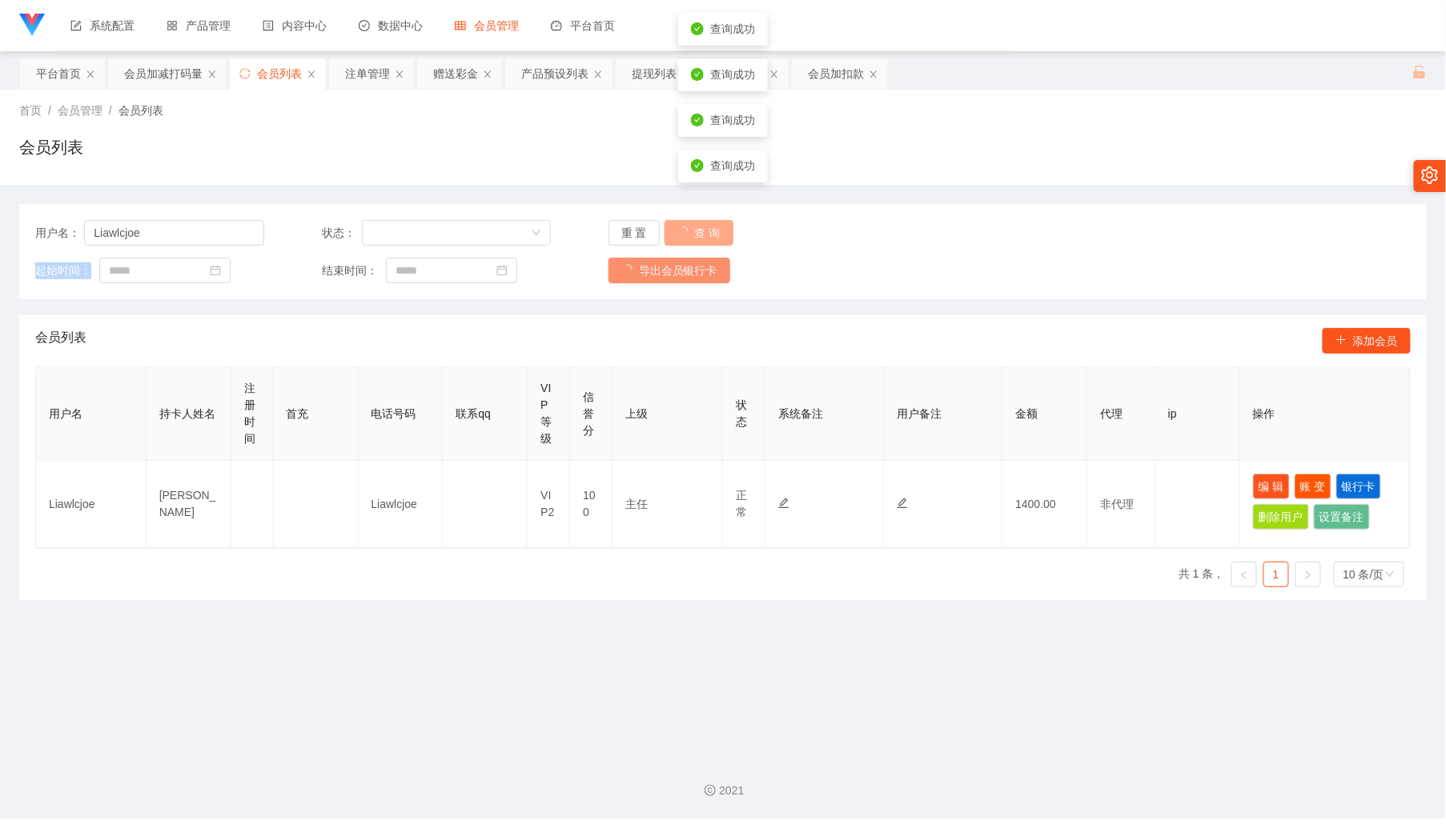
click at [690, 229] on div "重 置 查 询" at bounding box center [723, 232] width 229 height 25
click at [692, 229] on button "查 询" at bounding box center [690, 232] width 51 height 25
click at [690, 228] on button "查 询" at bounding box center [690, 232] width 51 height 25
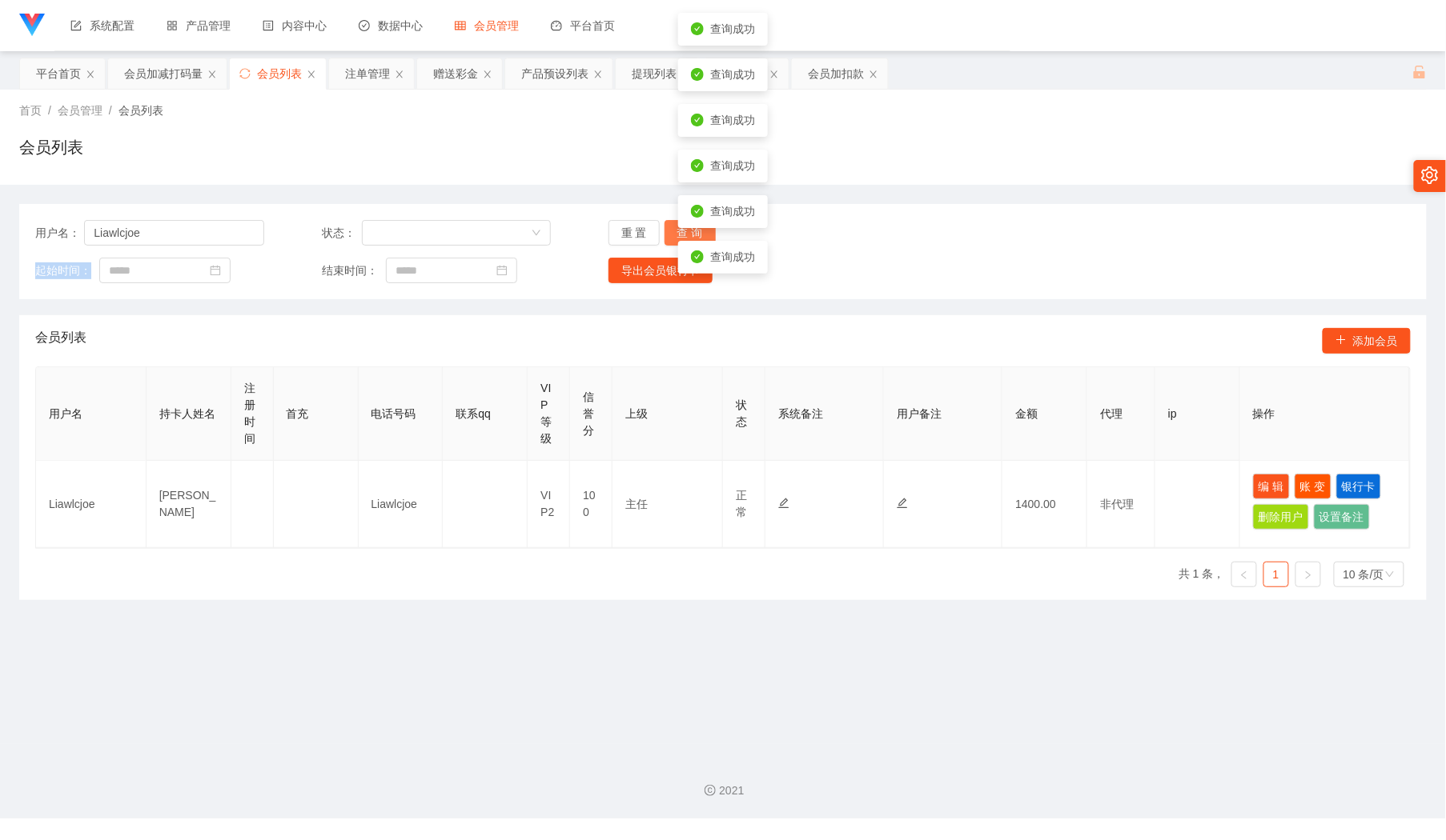
click at [690, 228] on button "查 询" at bounding box center [690, 232] width 51 height 25
click at [789, 283] on div "用户名： Liawlcjoe 状态： 重 置 查 询 起始时间： 结束时间： 导出会员银行卡" at bounding box center [723, 251] width 1407 height 95
click at [679, 223] on button "查 询" at bounding box center [690, 232] width 51 height 25
click at [679, 223] on div "重 置 查 询" at bounding box center [723, 232] width 229 height 25
click at [699, 237] on button "查 询" at bounding box center [690, 232] width 51 height 25
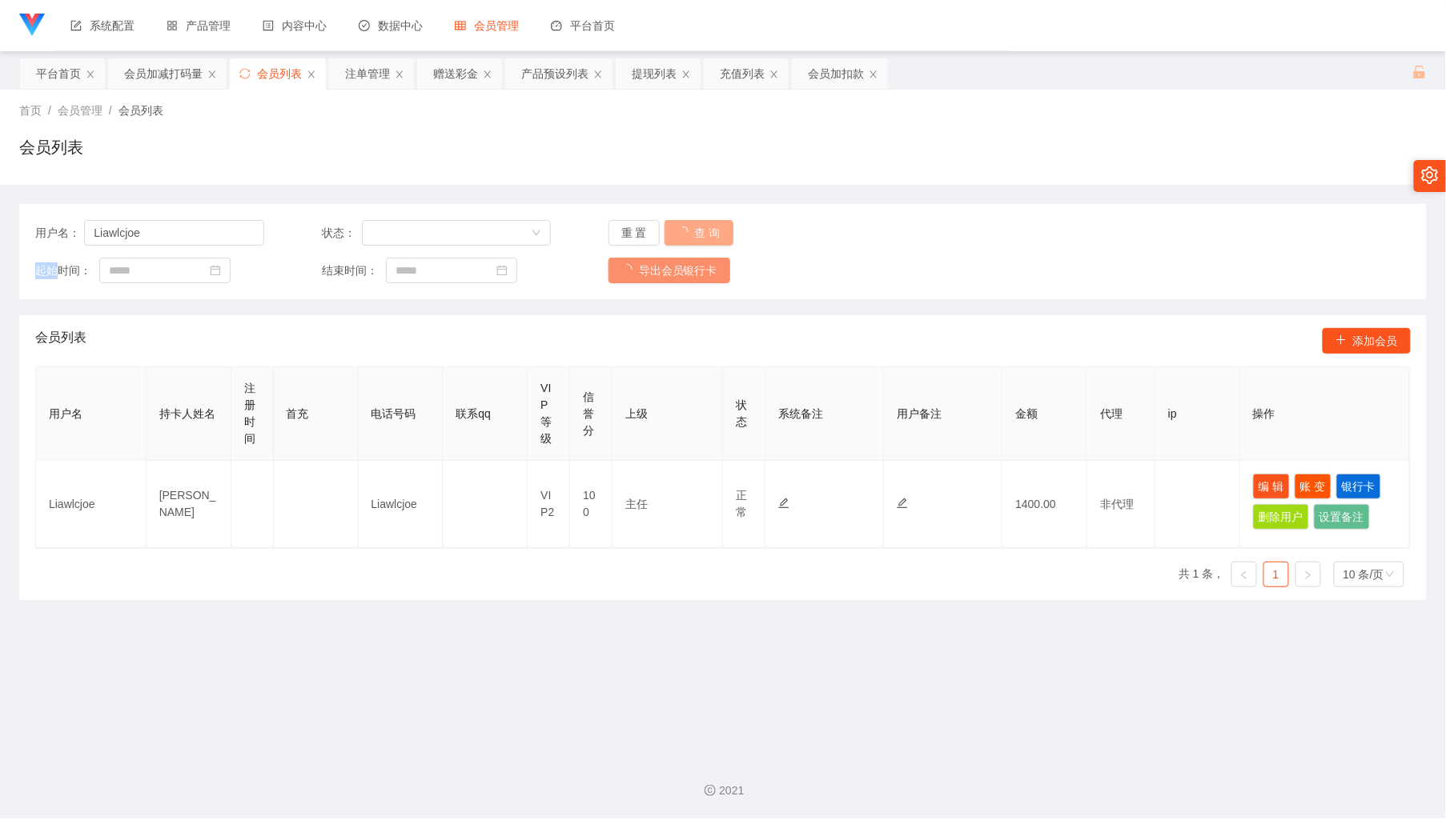
click at [699, 237] on div "重 置 查 询" at bounding box center [723, 232] width 229 height 25
drag, startPoint x: 699, startPoint y: 237, endPoint x: 843, endPoint y: 193, distance: 150.6
click at [699, 237] on button "查 询" at bounding box center [690, 232] width 51 height 25
click at [686, 228] on button "查 询" at bounding box center [690, 232] width 51 height 25
click at [1258, 481] on button "编 辑" at bounding box center [1271, 486] width 37 height 25
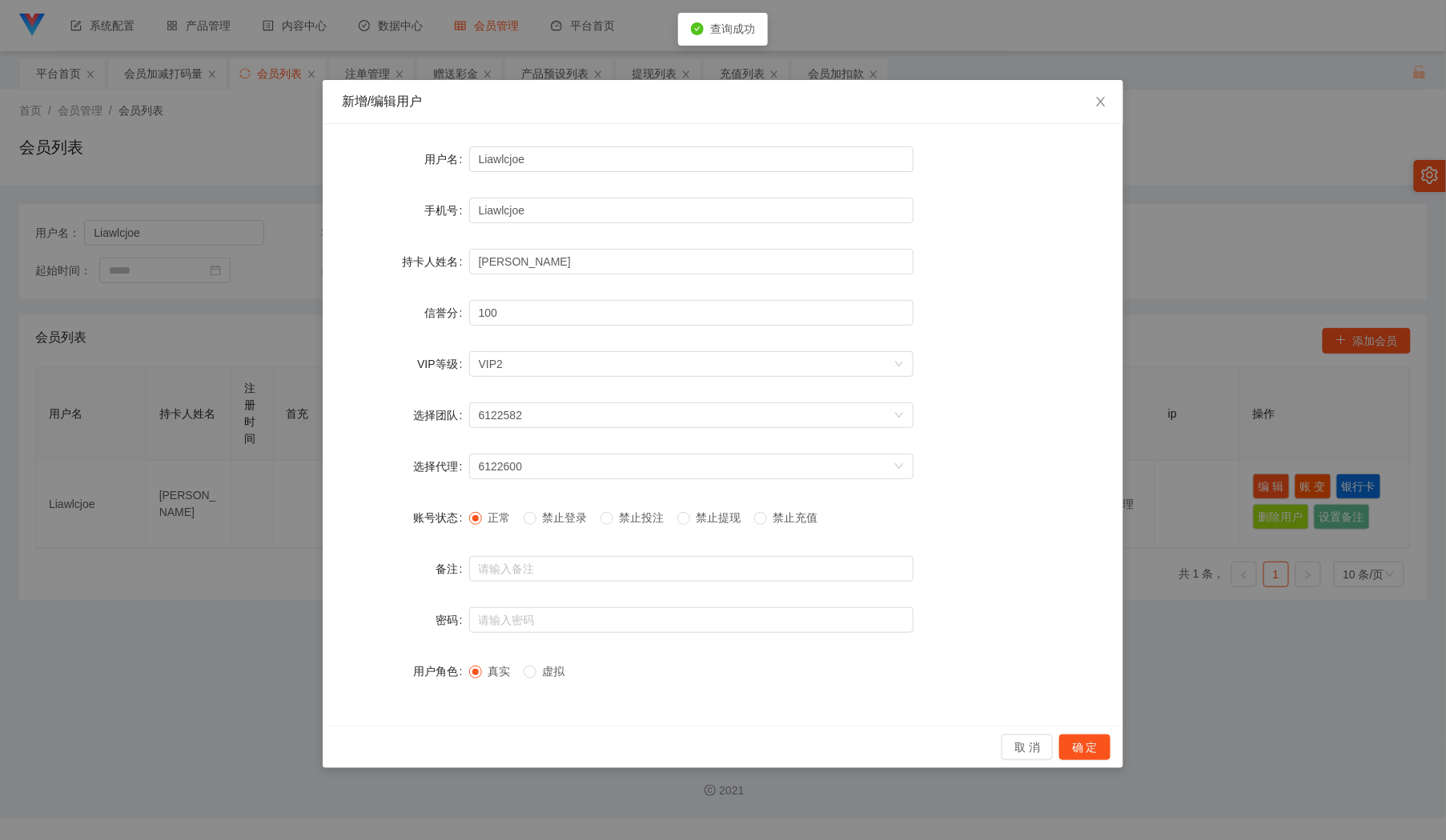
click at [632, 520] on span "禁止投注" at bounding box center [642, 518] width 58 height 13
drag, startPoint x: 1074, startPoint y: 742, endPoint x: 1198, endPoint y: 481, distance: 289.0
click at [1074, 741] on button "确 定" at bounding box center [1084, 747] width 51 height 25
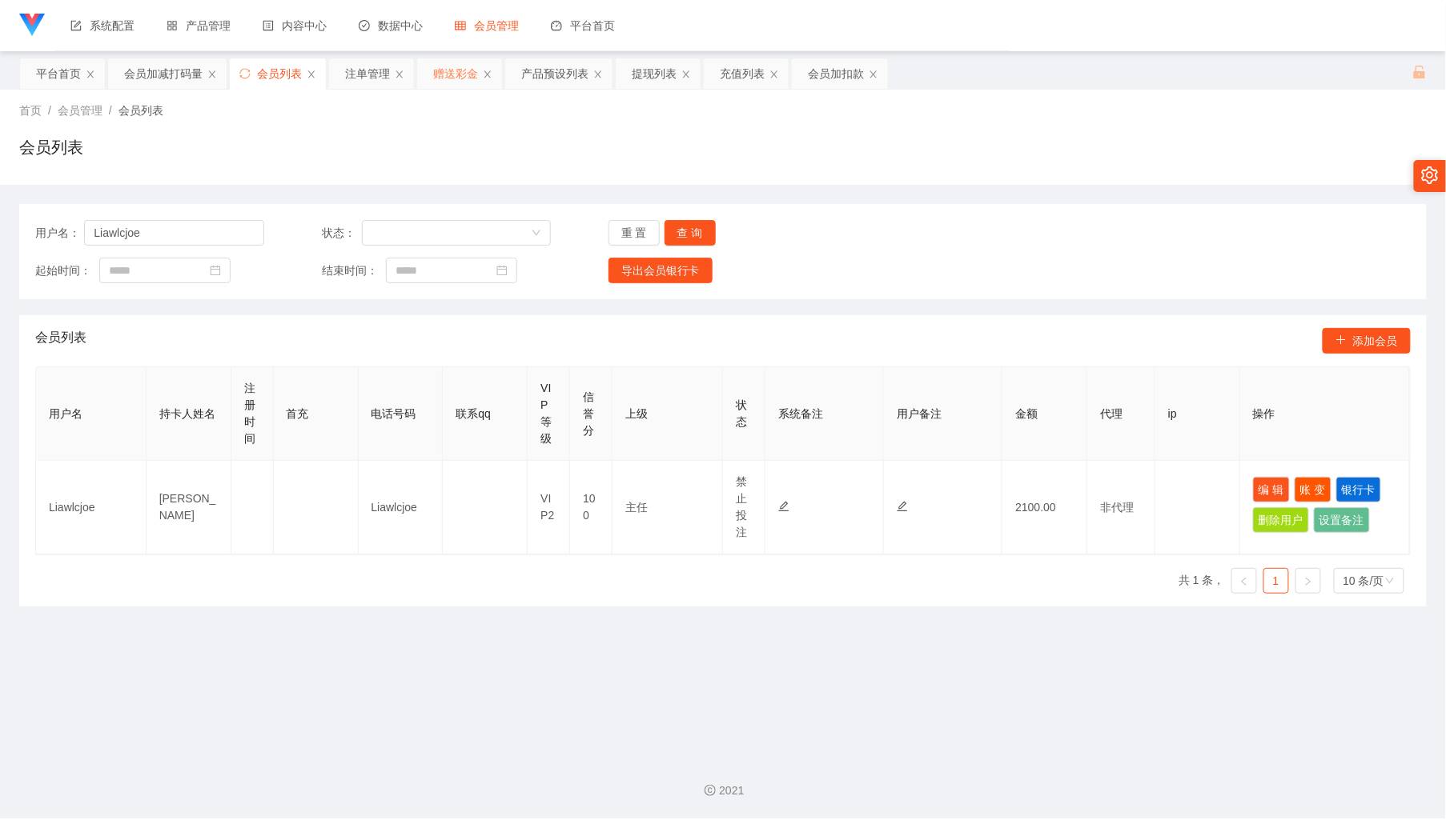
click at [433, 75] on div "赠送彩金" at bounding box center [459, 73] width 85 height 30
click at [452, 74] on div "赠送彩金" at bounding box center [455, 73] width 45 height 30
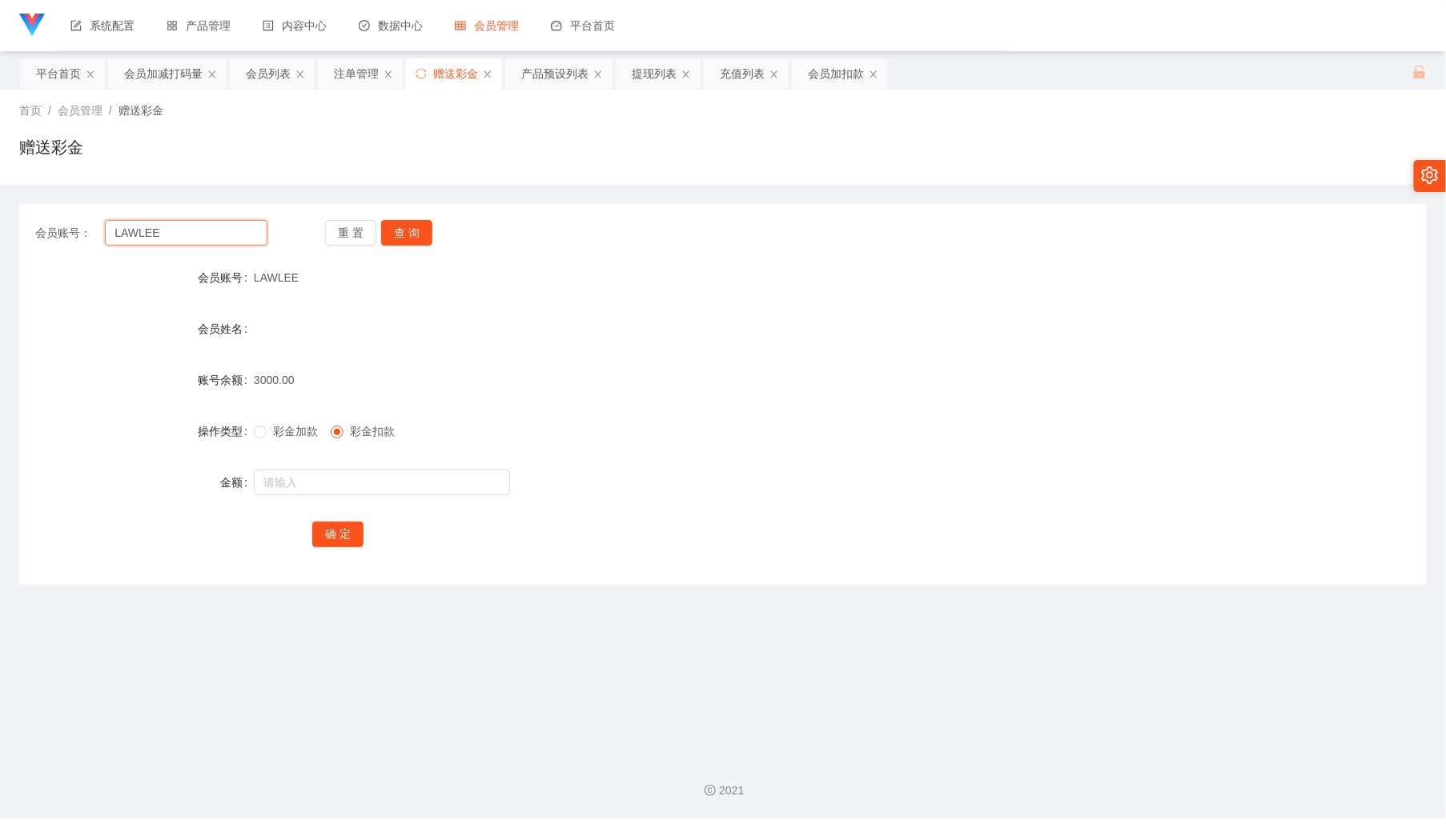
click at [210, 229] on input "LAWLEE" at bounding box center [185, 232] width 161 height 25
click at [288, 430] on span "彩金加款" at bounding box center [295, 431] width 58 height 13
click at [315, 478] on input "text" at bounding box center [382, 483] width 256 height 25
type input "6"
type input "5000"
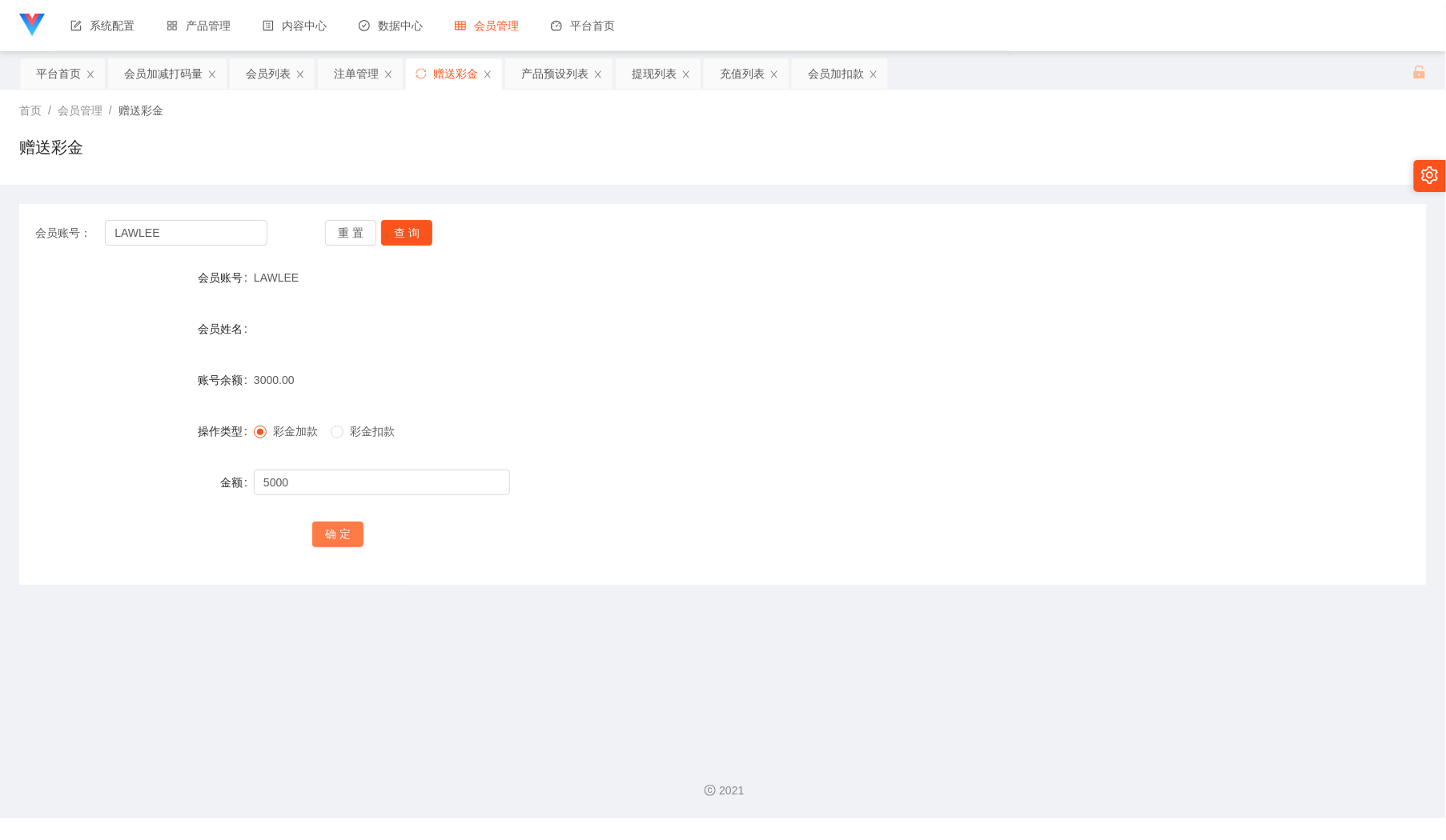
click at [334, 531] on button "确 定" at bounding box center [338, 534] width 51 height 25
click at [228, 223] on input "LAWLEE" at bounding box center [185, 232] width 161 height 25
paste input "[PERSON_NAME]"
type input "[PERSON_NAME]"
click at [410, 235] on button "查 询" at bounding box center [406, 232] width 51 height 25
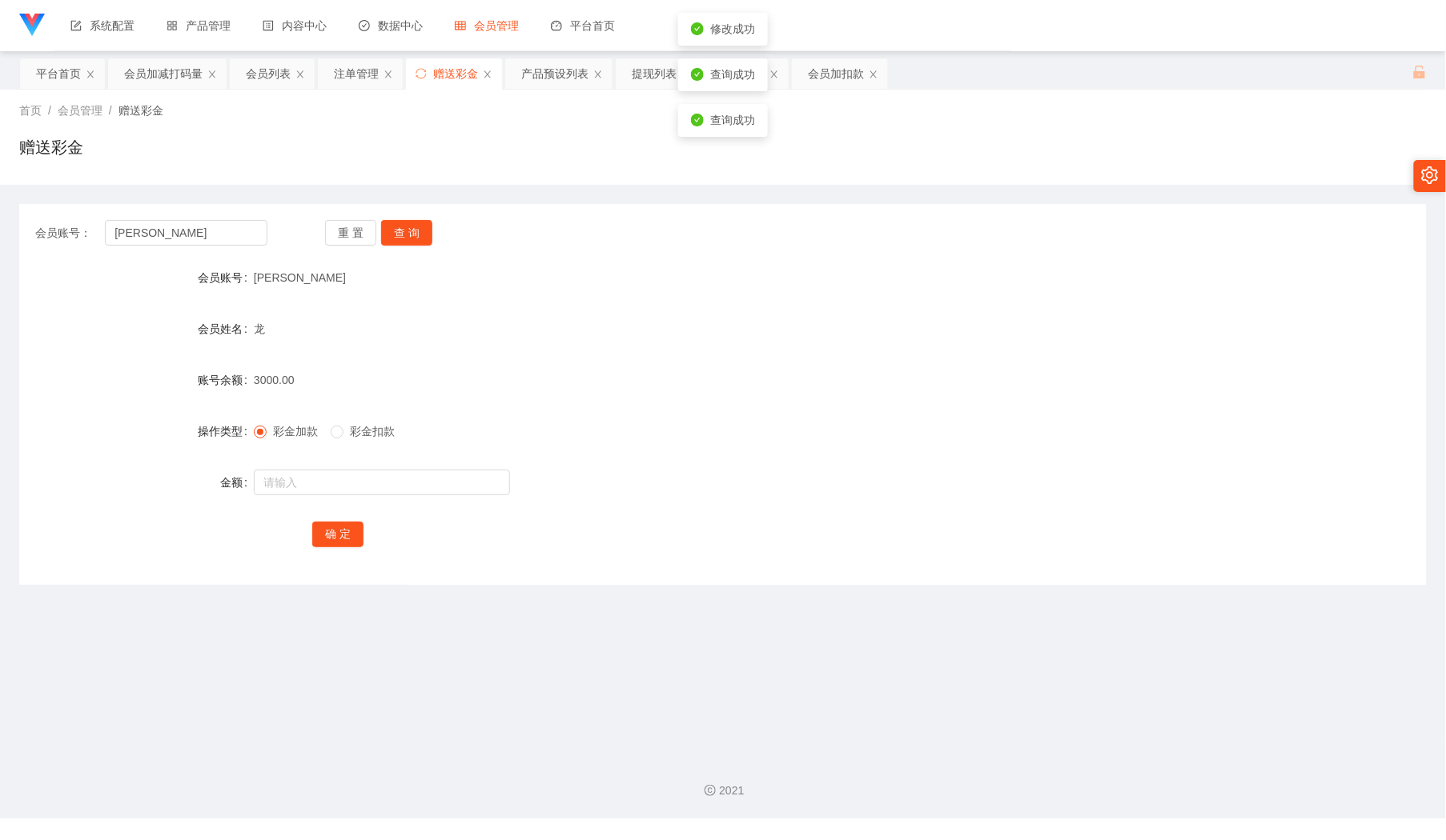
click at [362, 467] on div at bounding box center [664, 483] width 822 height 32
click at [361, 479] on input "text" at bounding box center [382, 483] width 256 height 25
type input "5000"
click at [328, 554] on div "会员账号： [PERSON_NAME] 重 置 查 询 会员账号 yong vivian 会员姓名 龙 账号余额 3000.00 操作类型 彩金加款 彩金扣款…" at bounding box center [723, 395] width 1407 height 381
click at [356, 546] on button "确 定" at bounding box center [338, 534] width 51 height 25
